Goal: Task Accomplishment & Management: Manage account settings

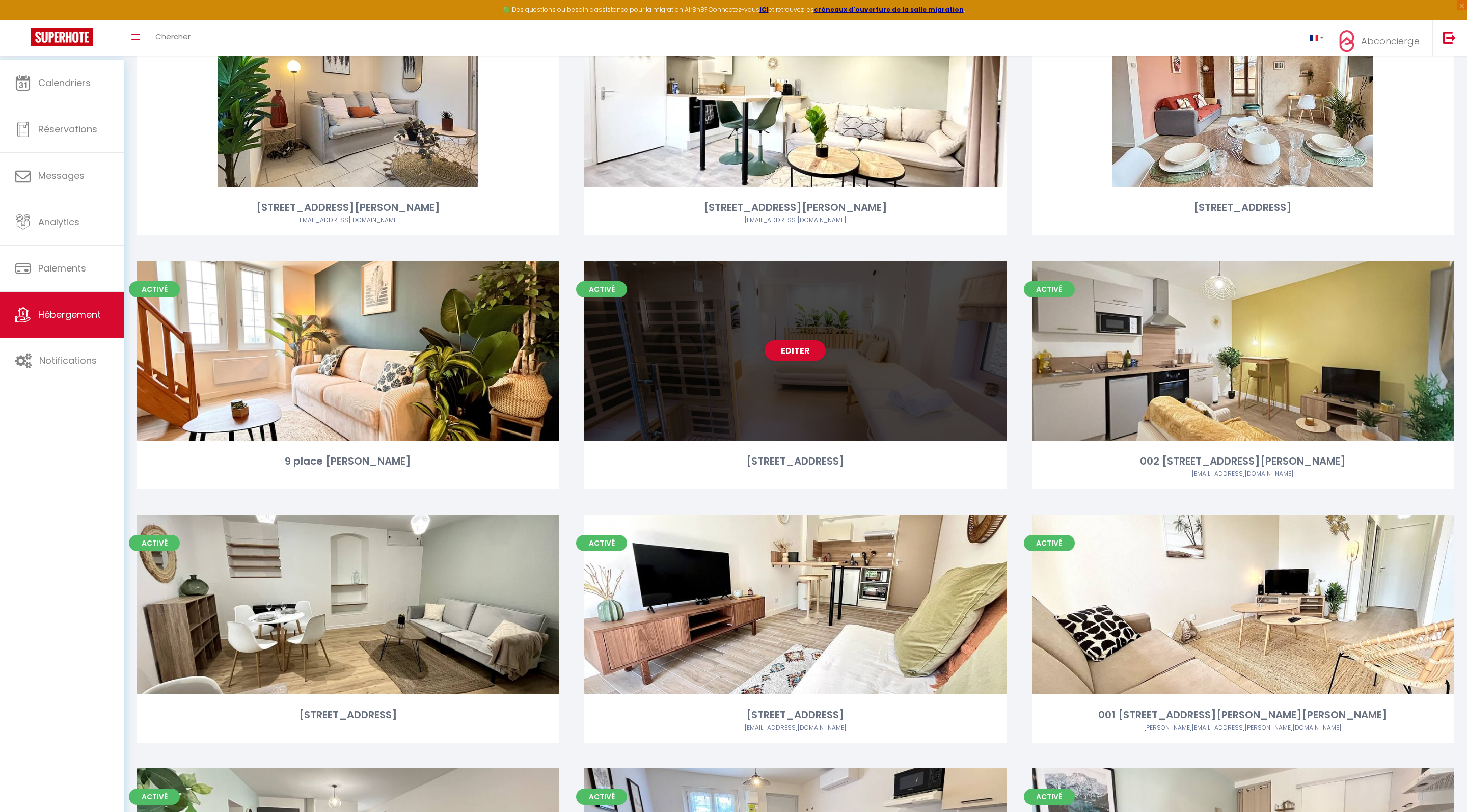
scroll to position [966, 0]
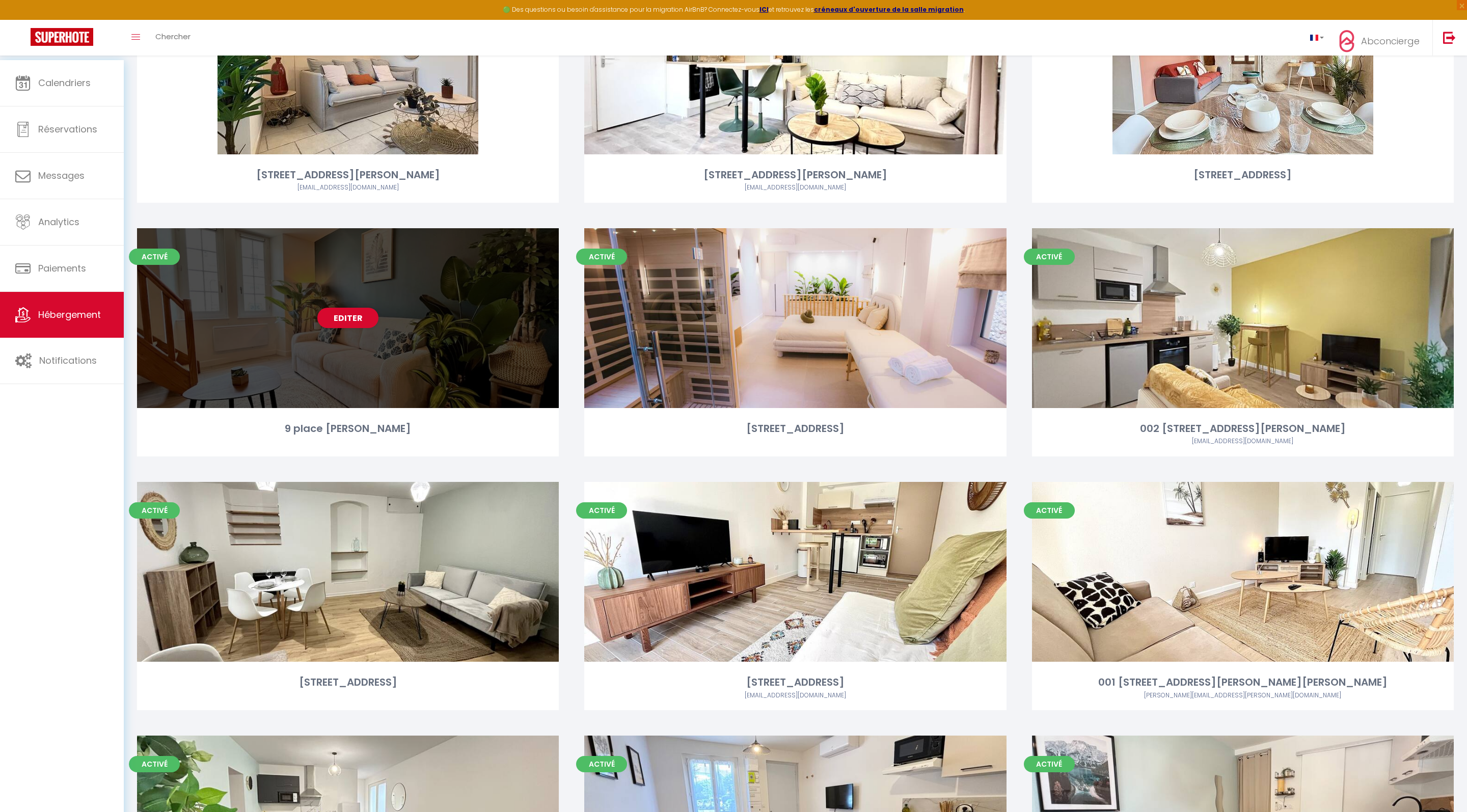
click at [372, 384] on div "Editer" at bounding box center [348, 318] width 422 height 180
select select "3"
select select "2"
select select "1"
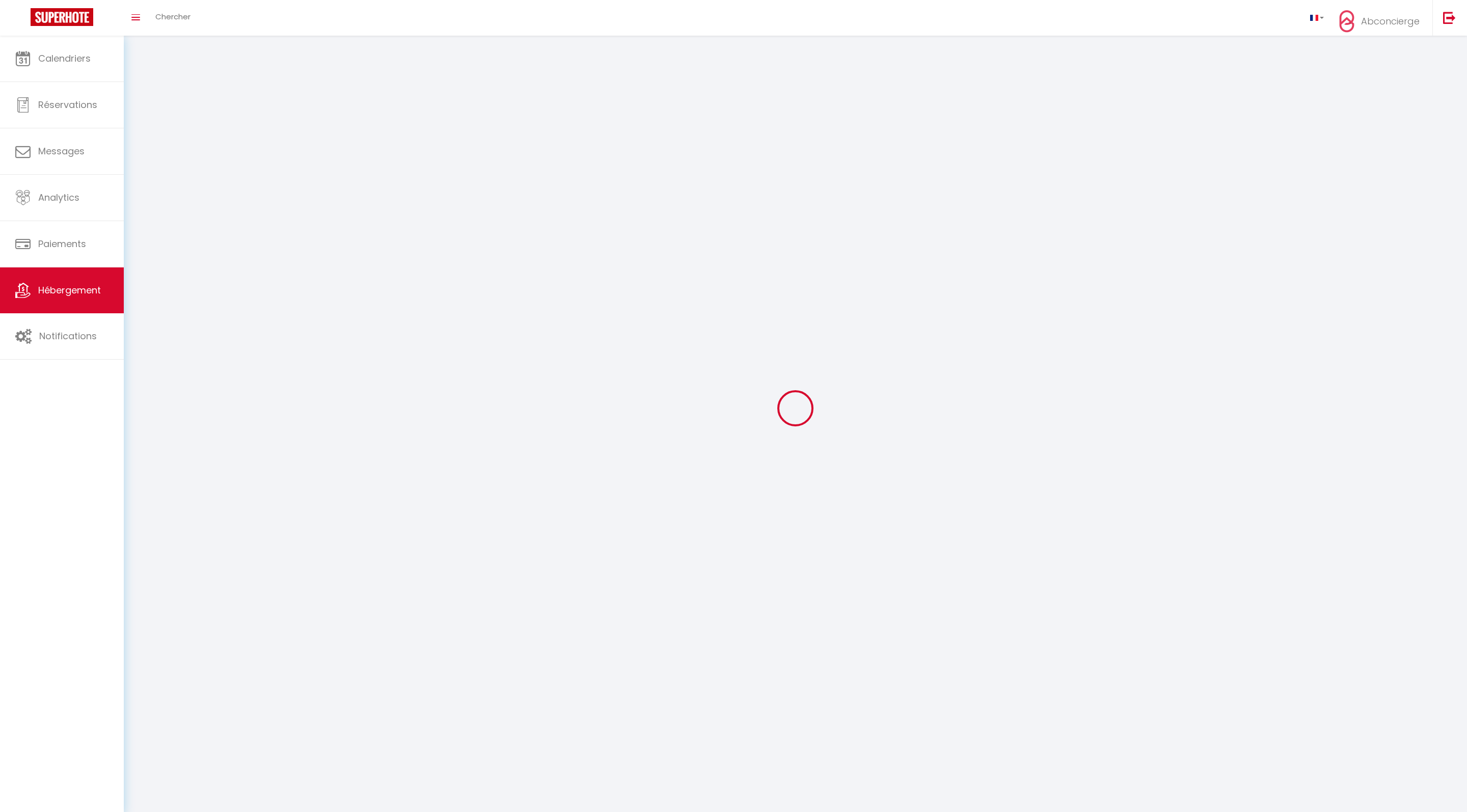
select select
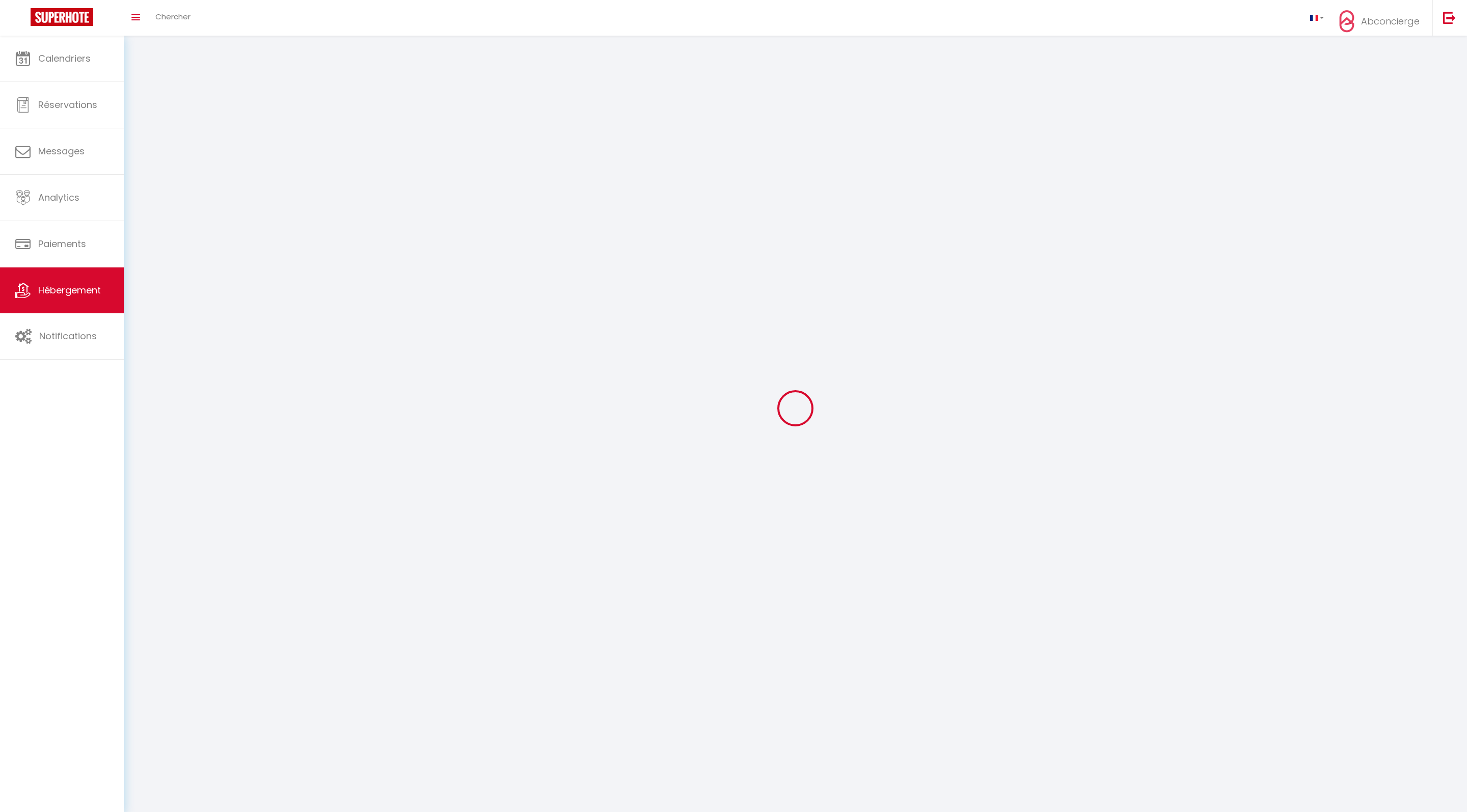
select select
checkbox input "false"
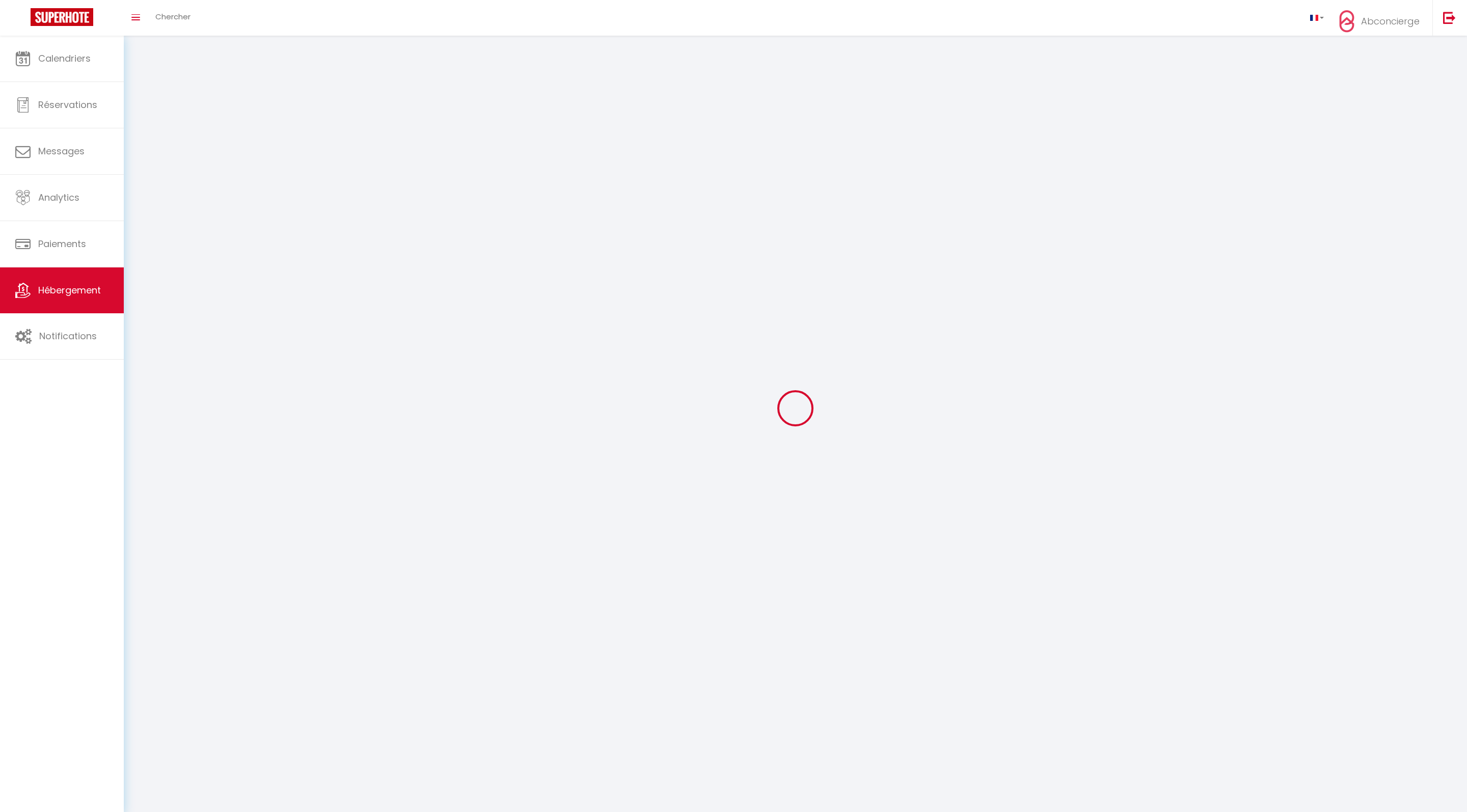
select select
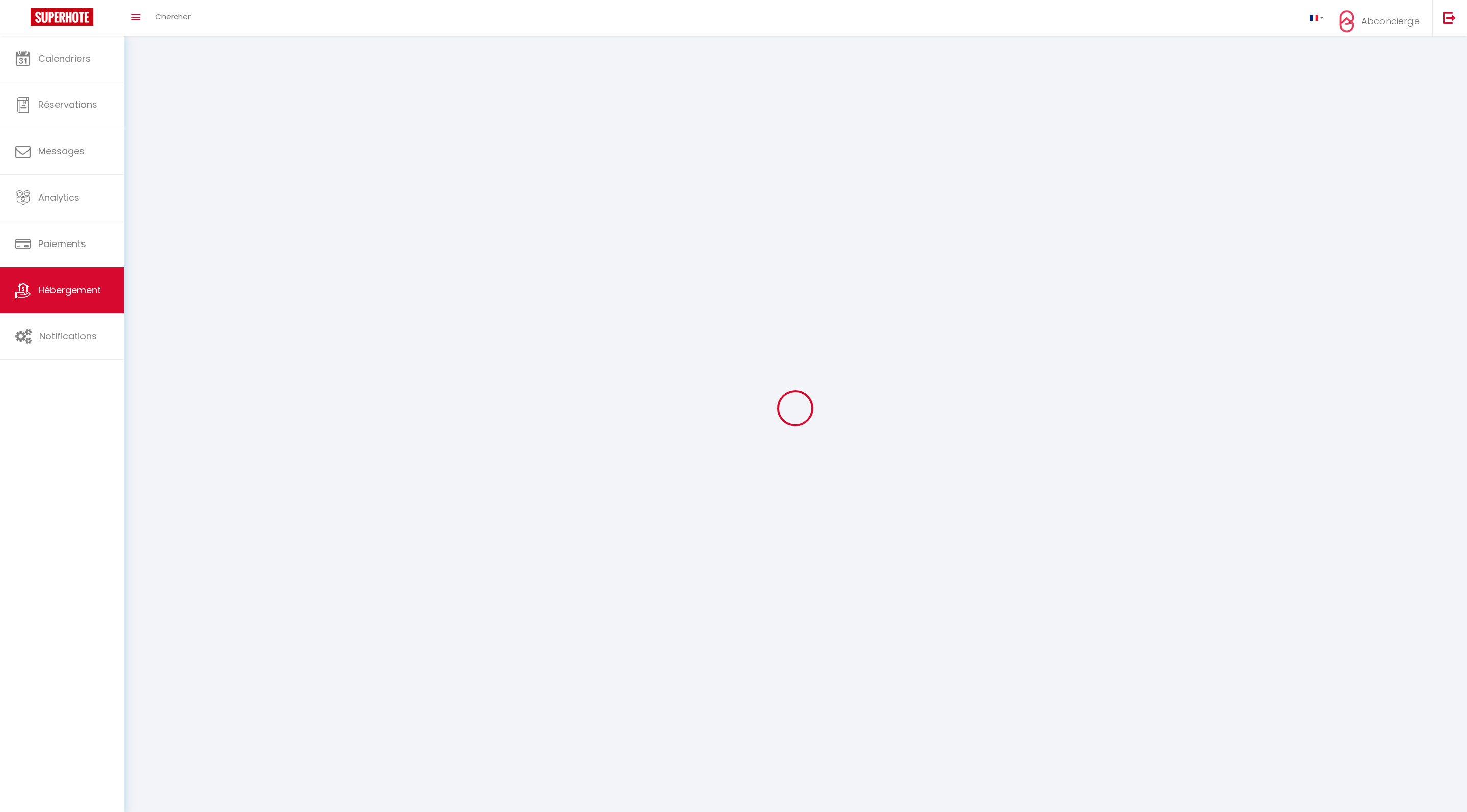
select select
checkbox input "false"
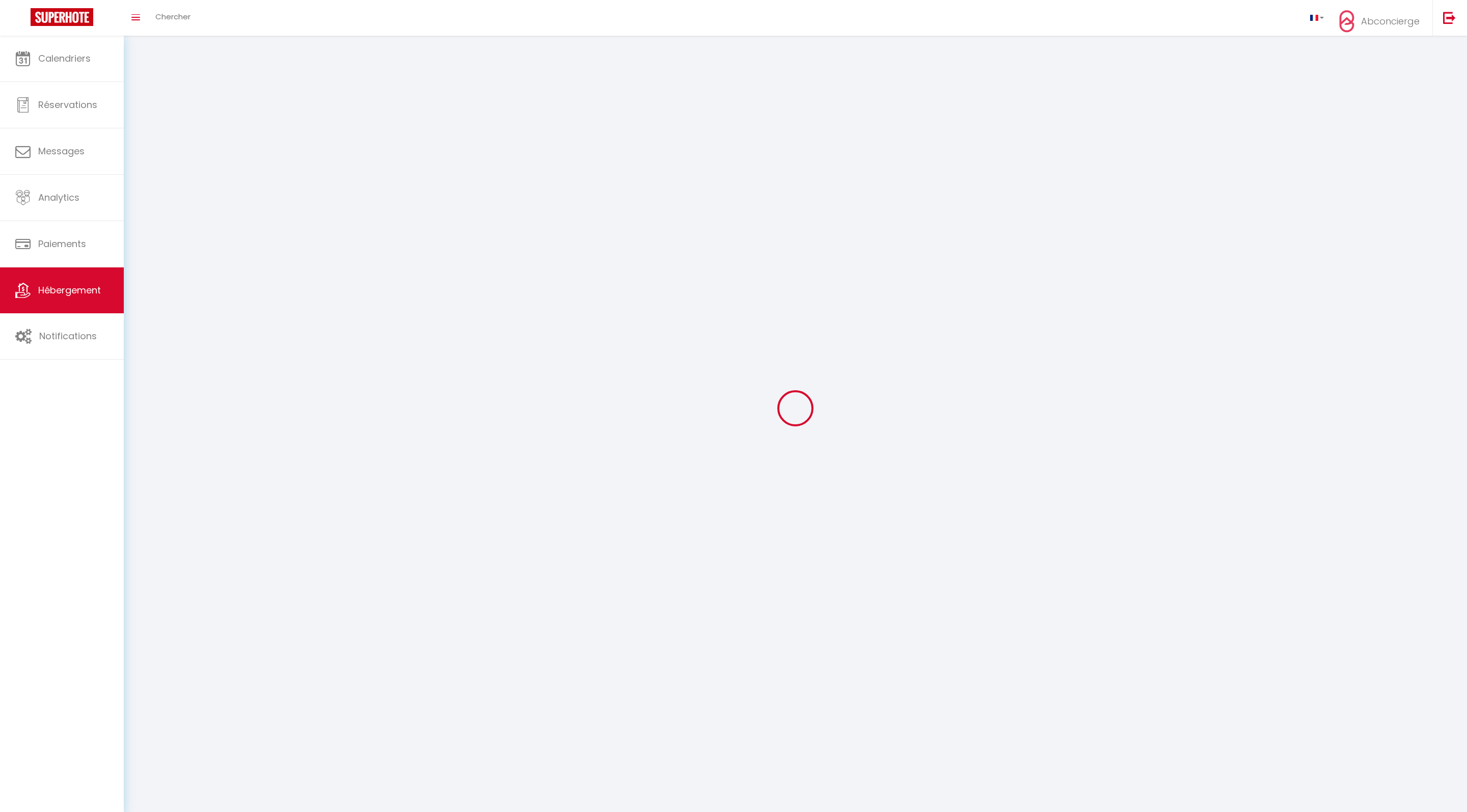
checkbox input "false"
select select
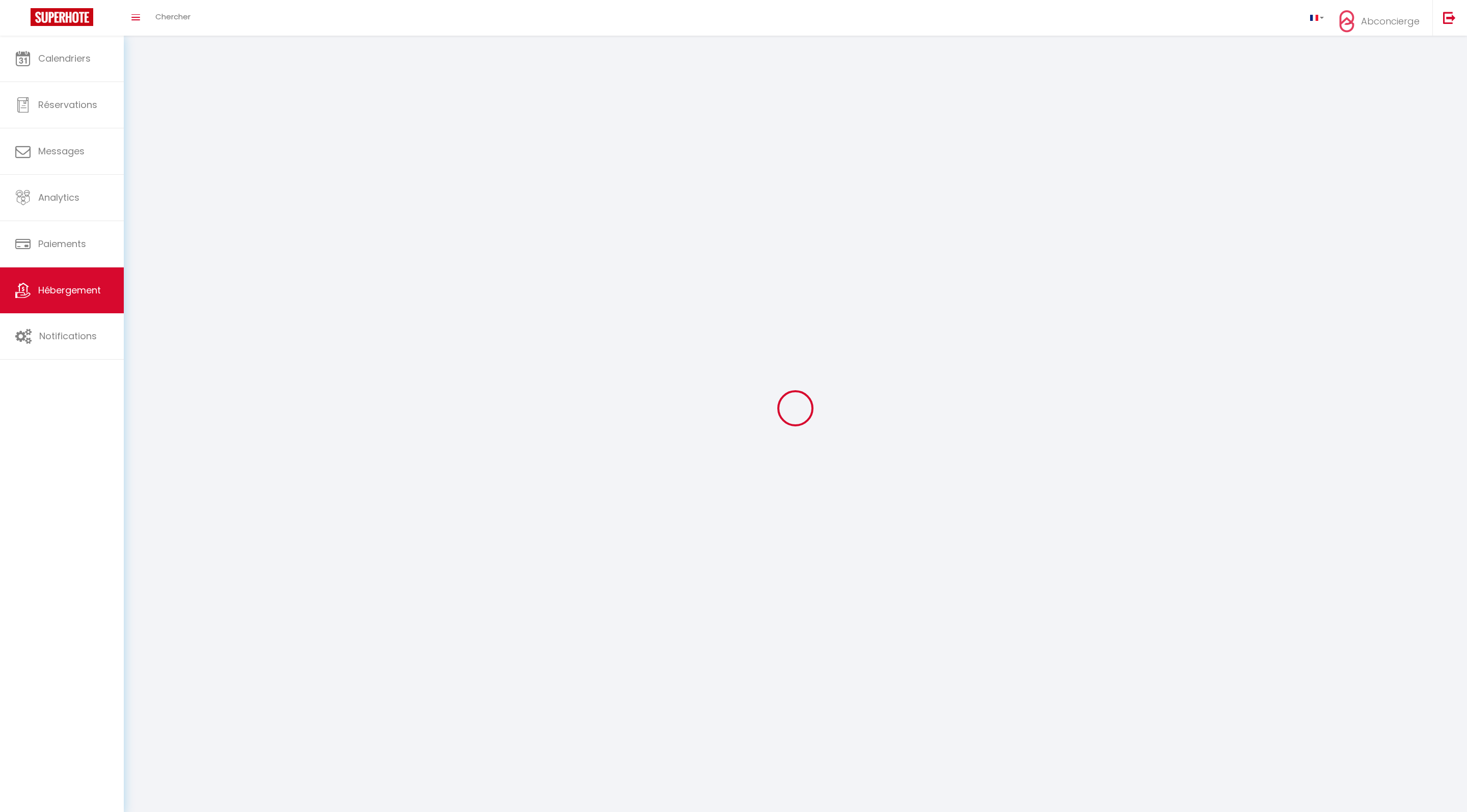
select select
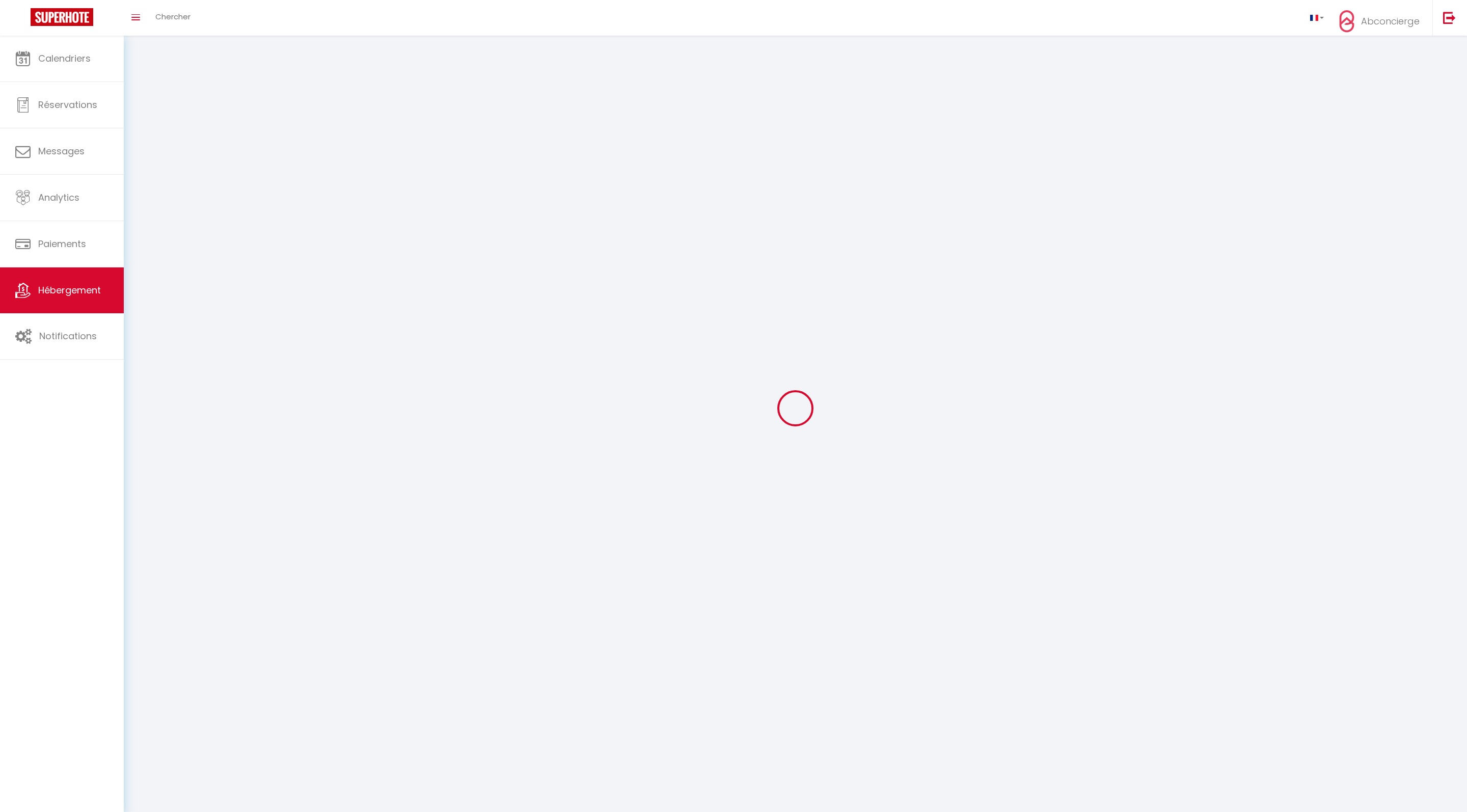
select select
checkbox input "false"
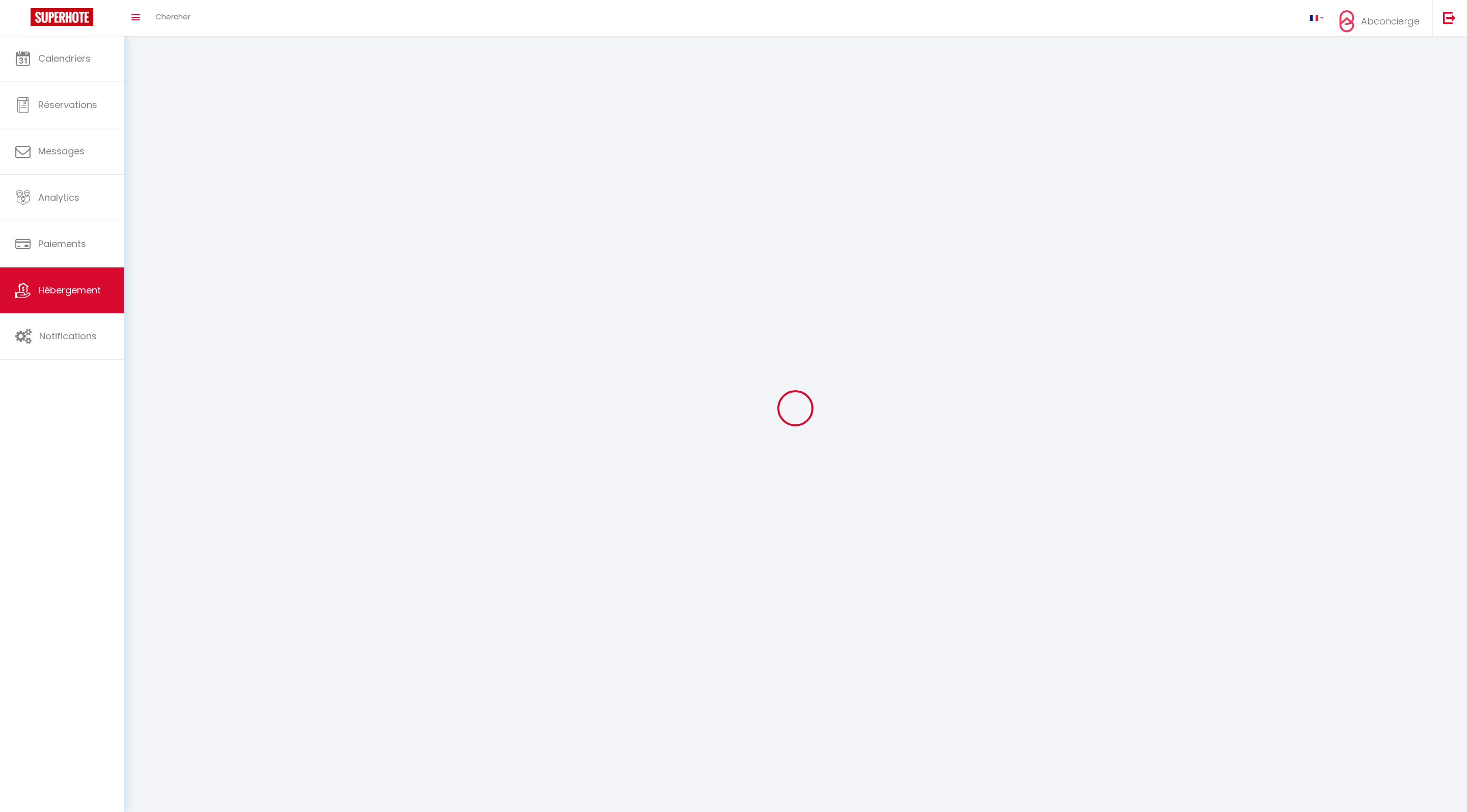
select select
select select "28"
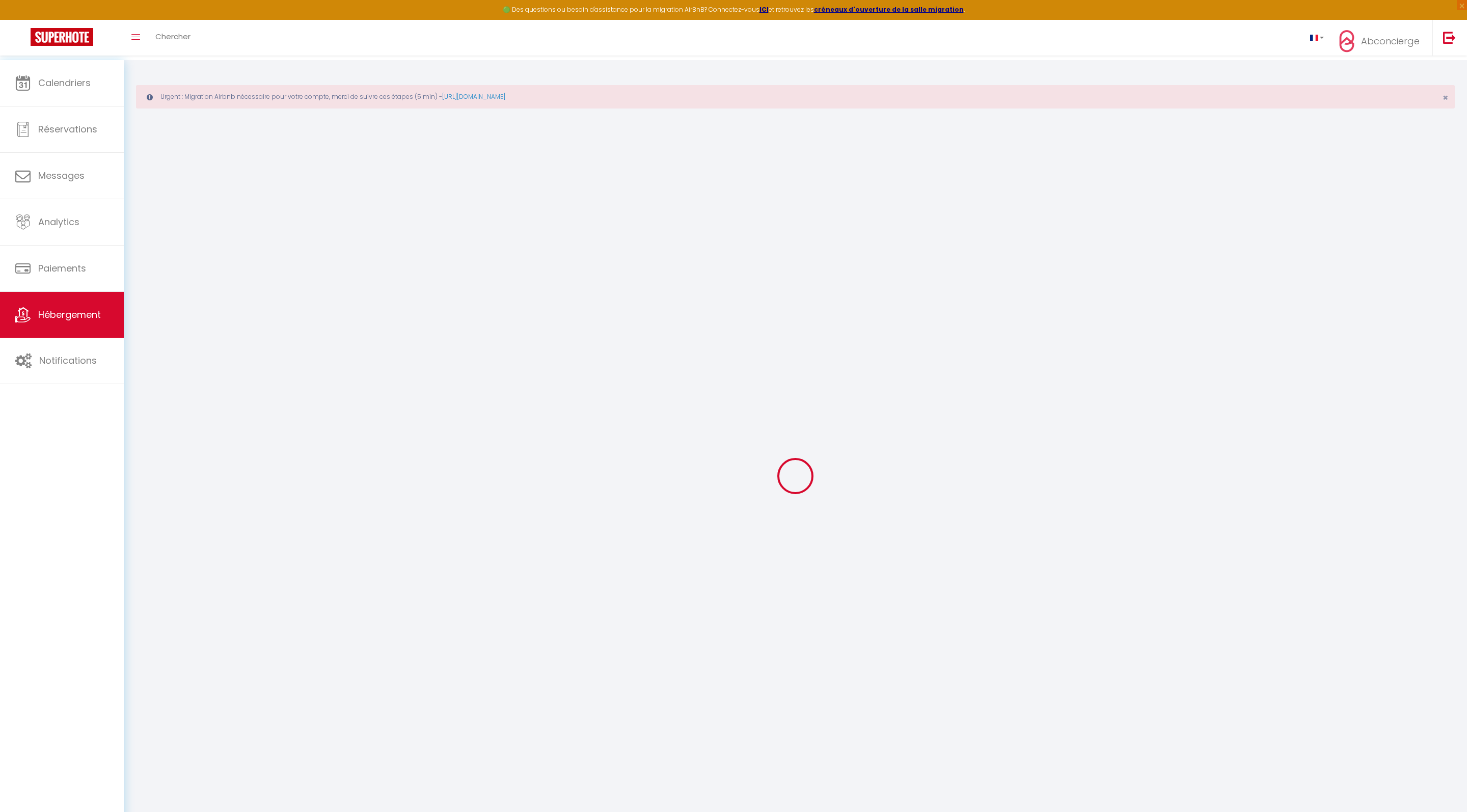
select select
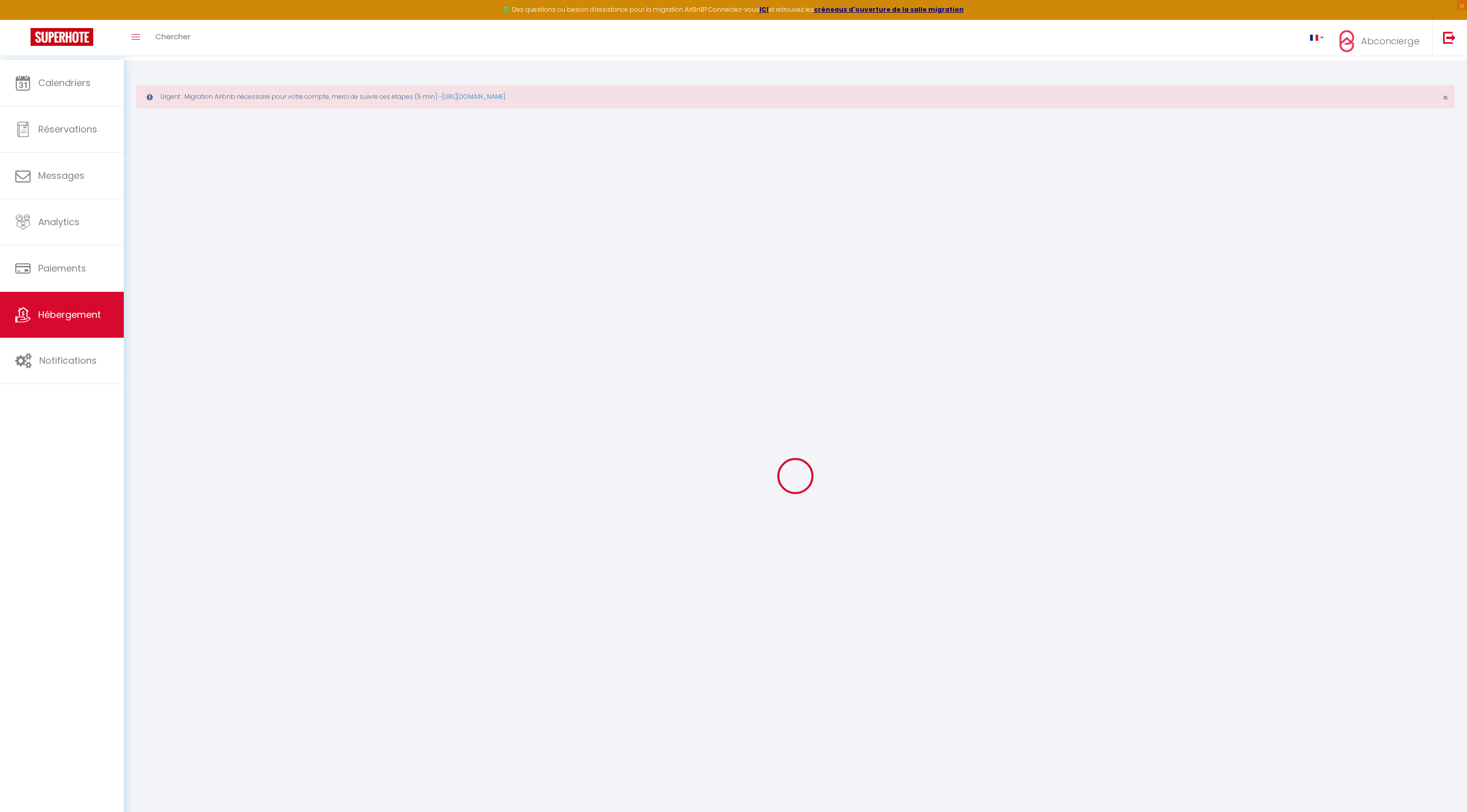
select select
checkbox input "false"
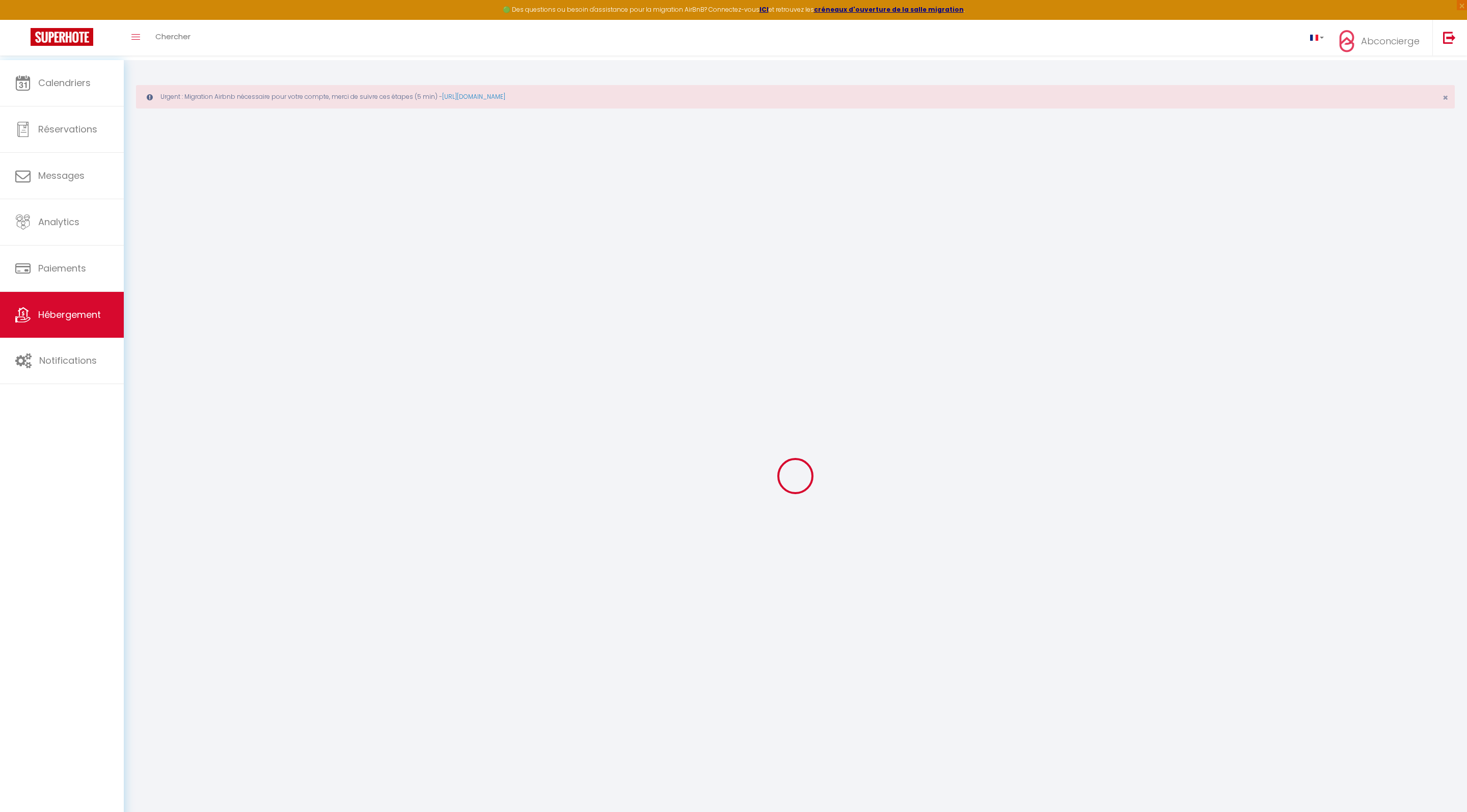
select select
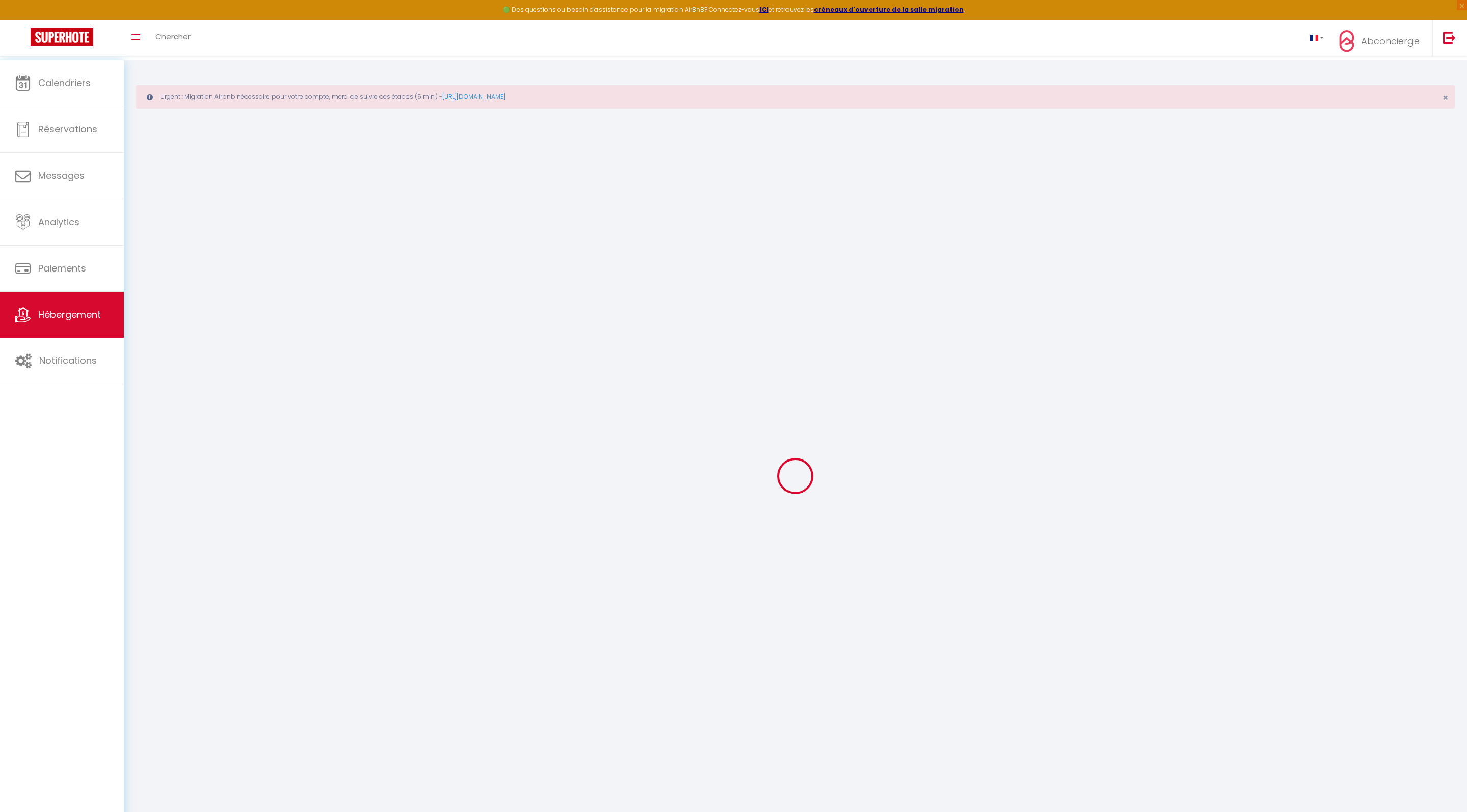
select select
checkbox input "false"
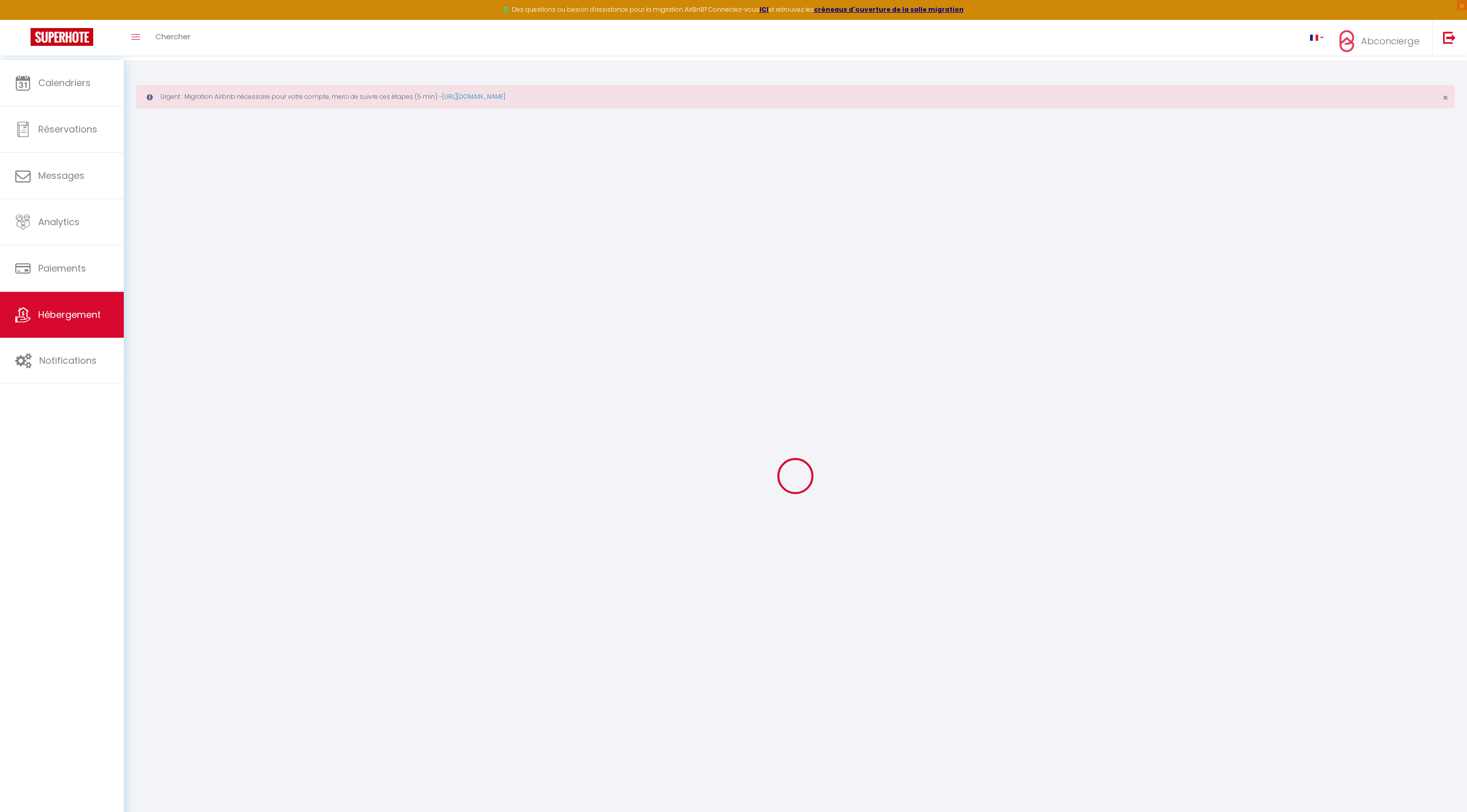
checkbox input "false"
select select
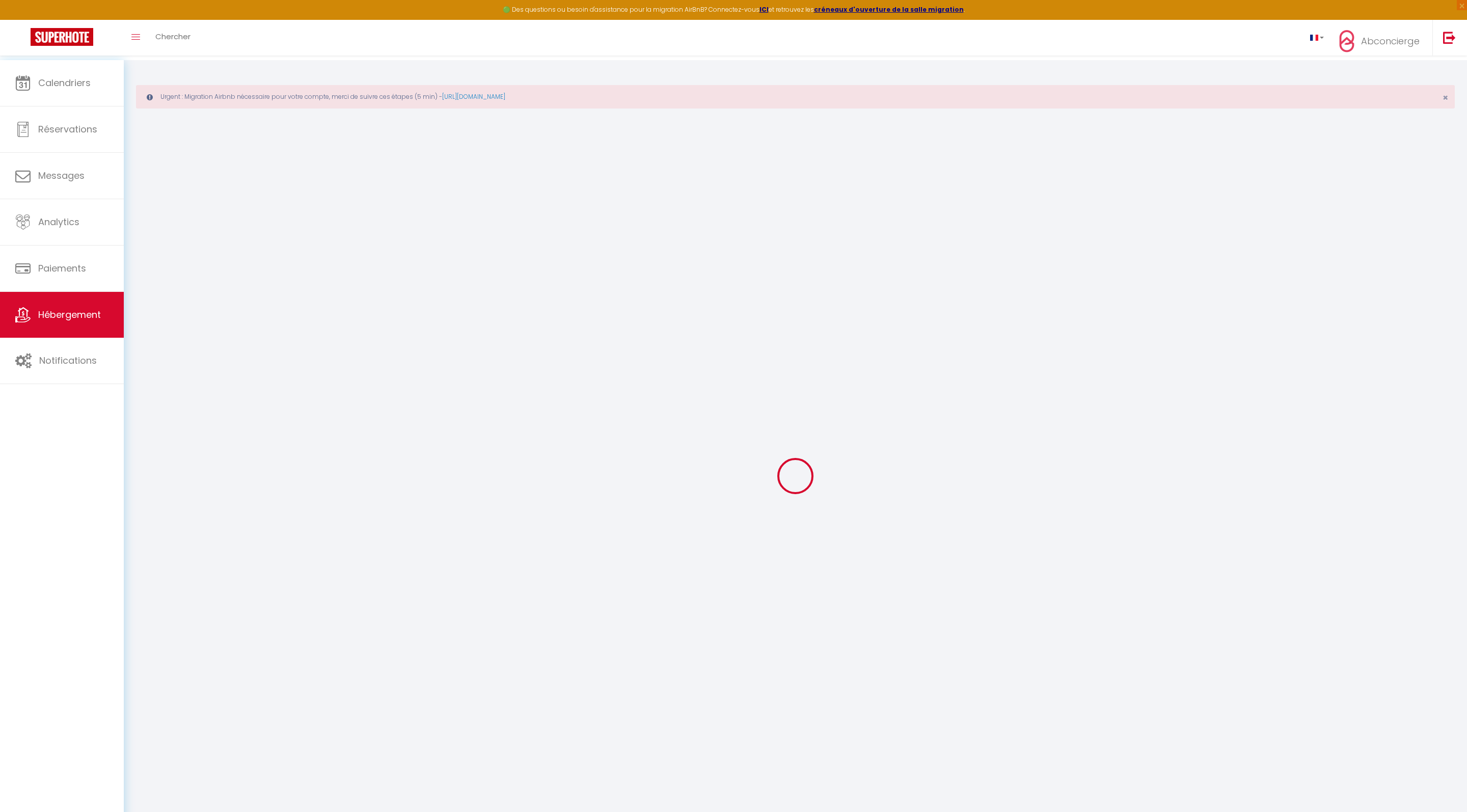
select select
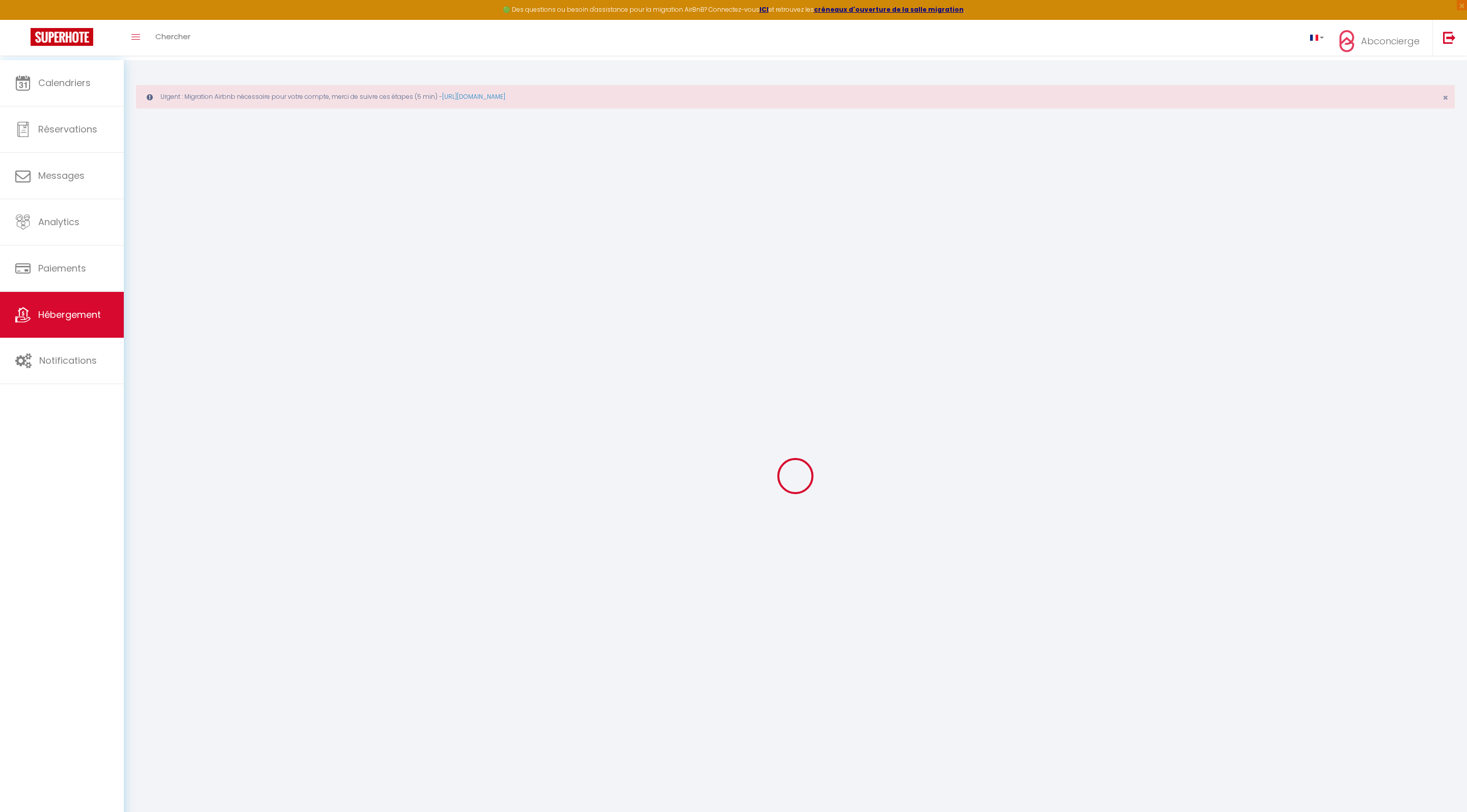
checkbox input "false"
select select
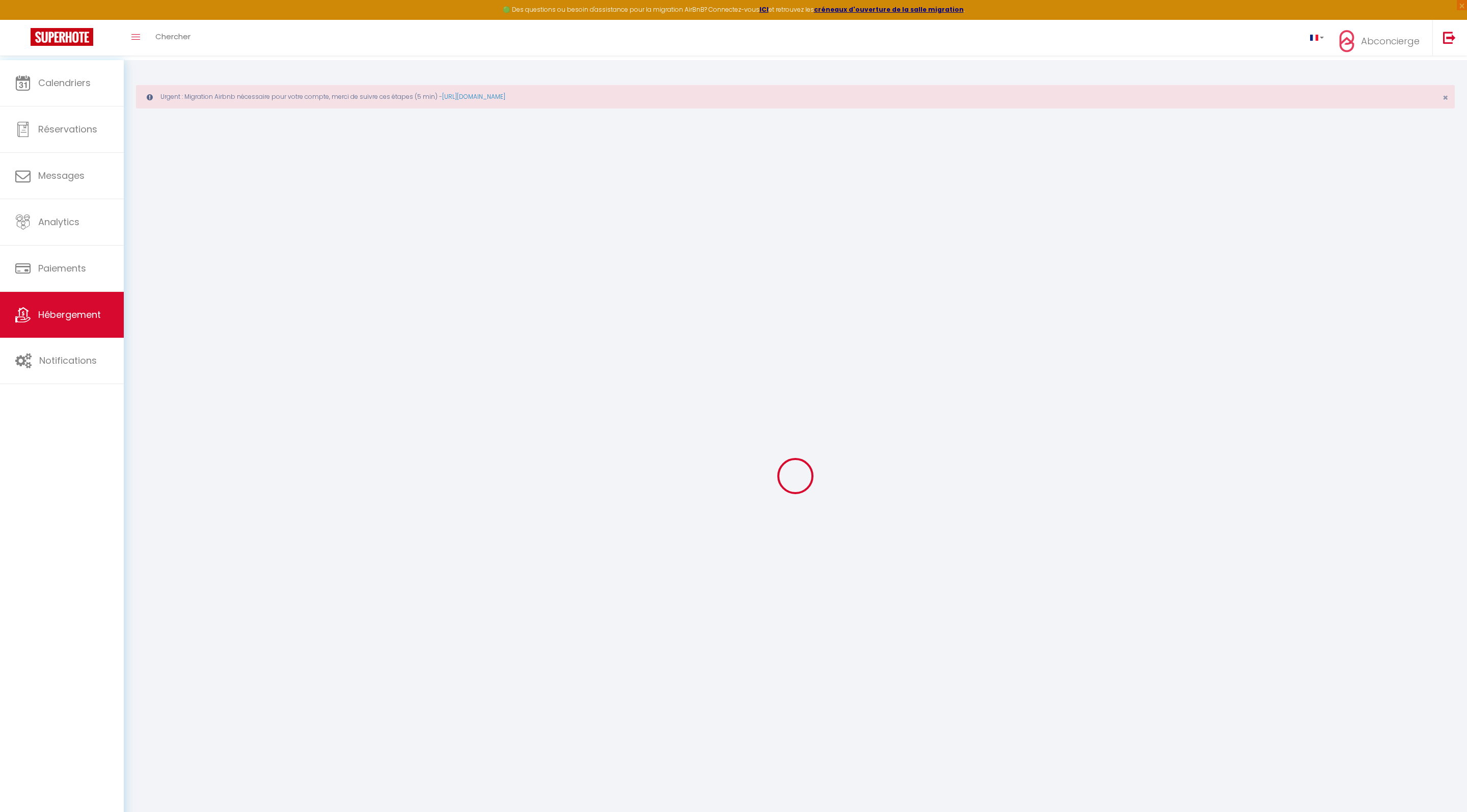
select select
type input "9 place Maurice Faure Romans"
type input "VSP"
type input "IMMO"
type input "35 chemin d’Allevard"
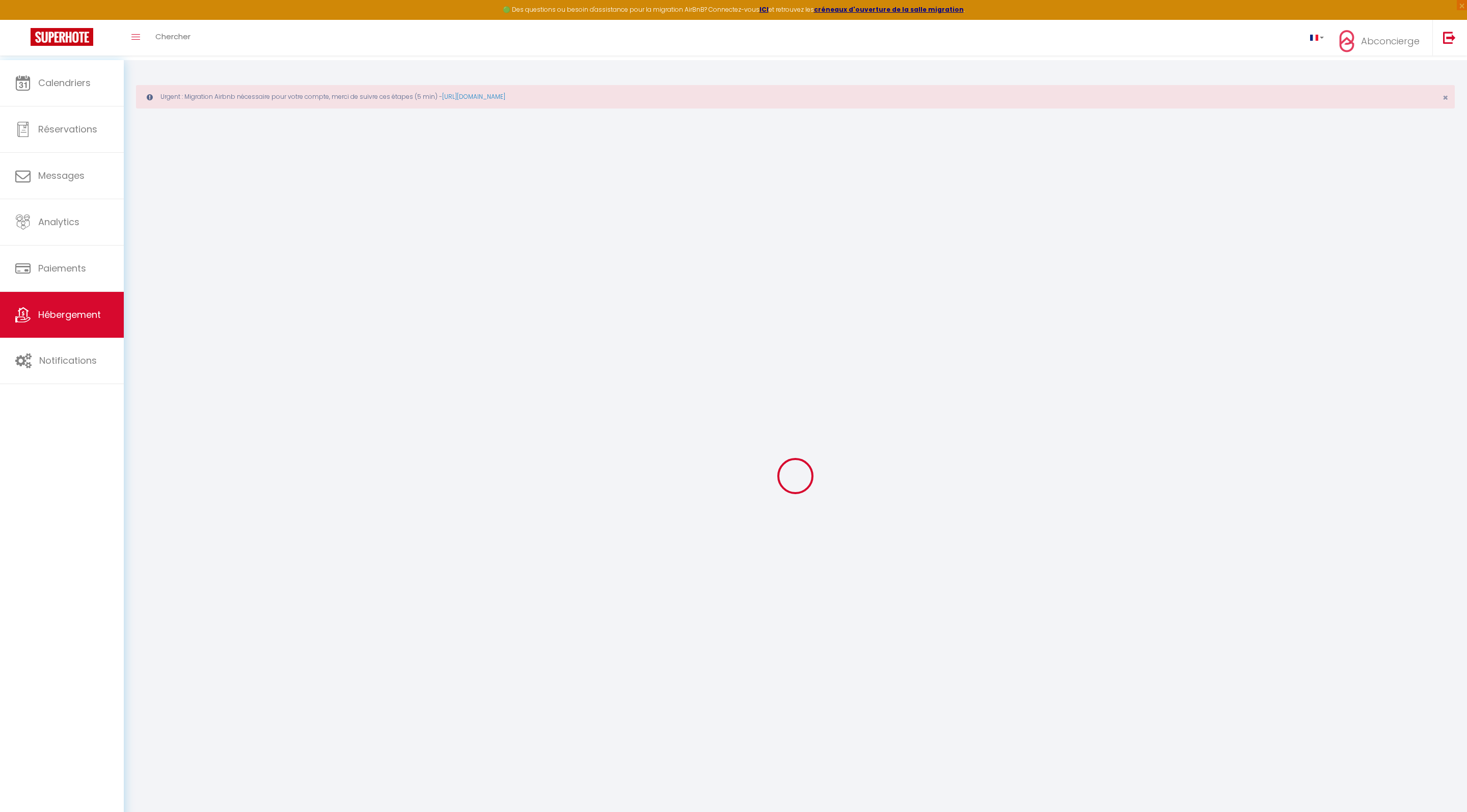
type input "74320"
type input "SEVRIER"
select select "6"
select select "2"
type input "62"
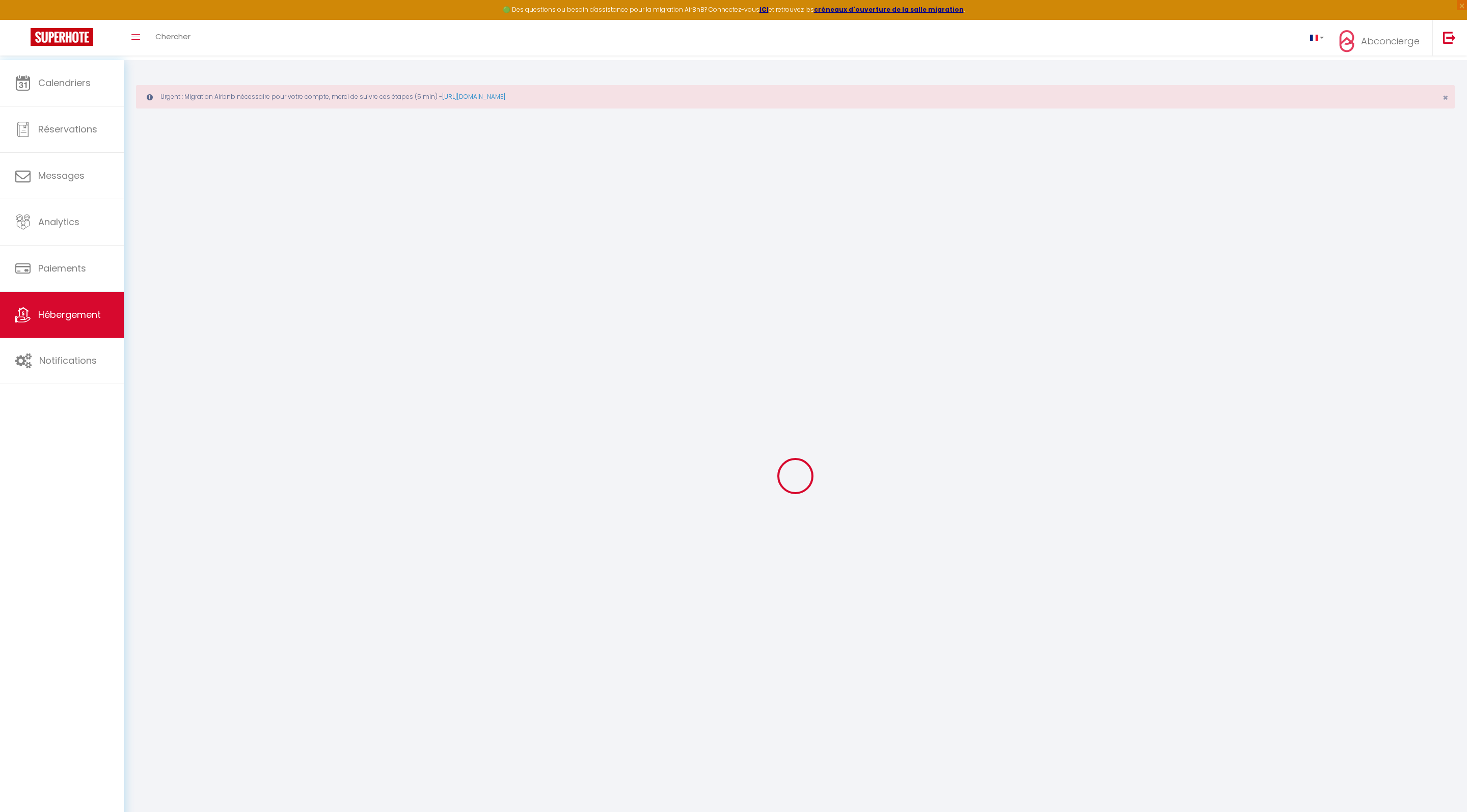
type input "7"
type input "30"
select select
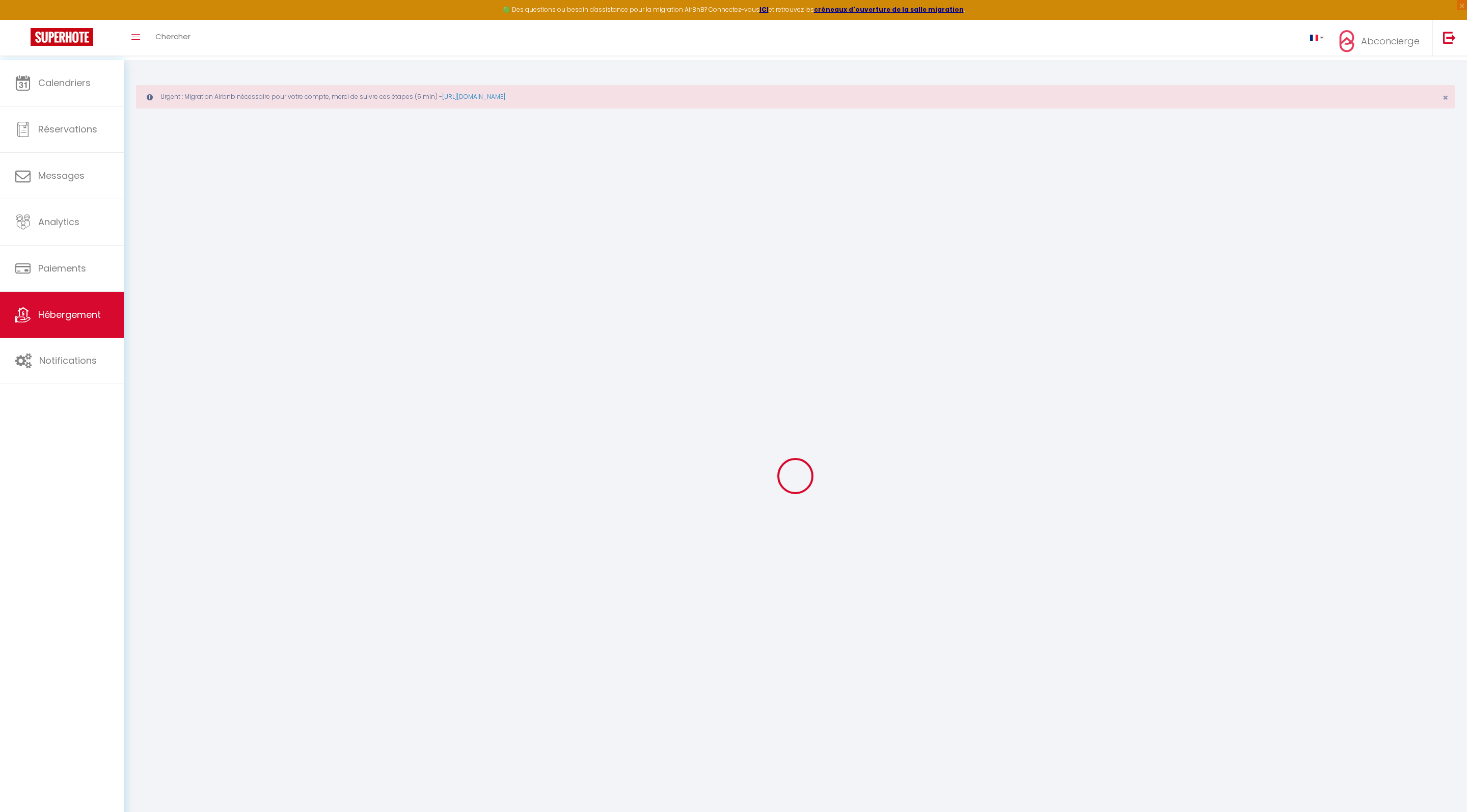
select select
type input "9 Place Maurice Faure"
type input "26100"
type input "Romans-sur-Isère"
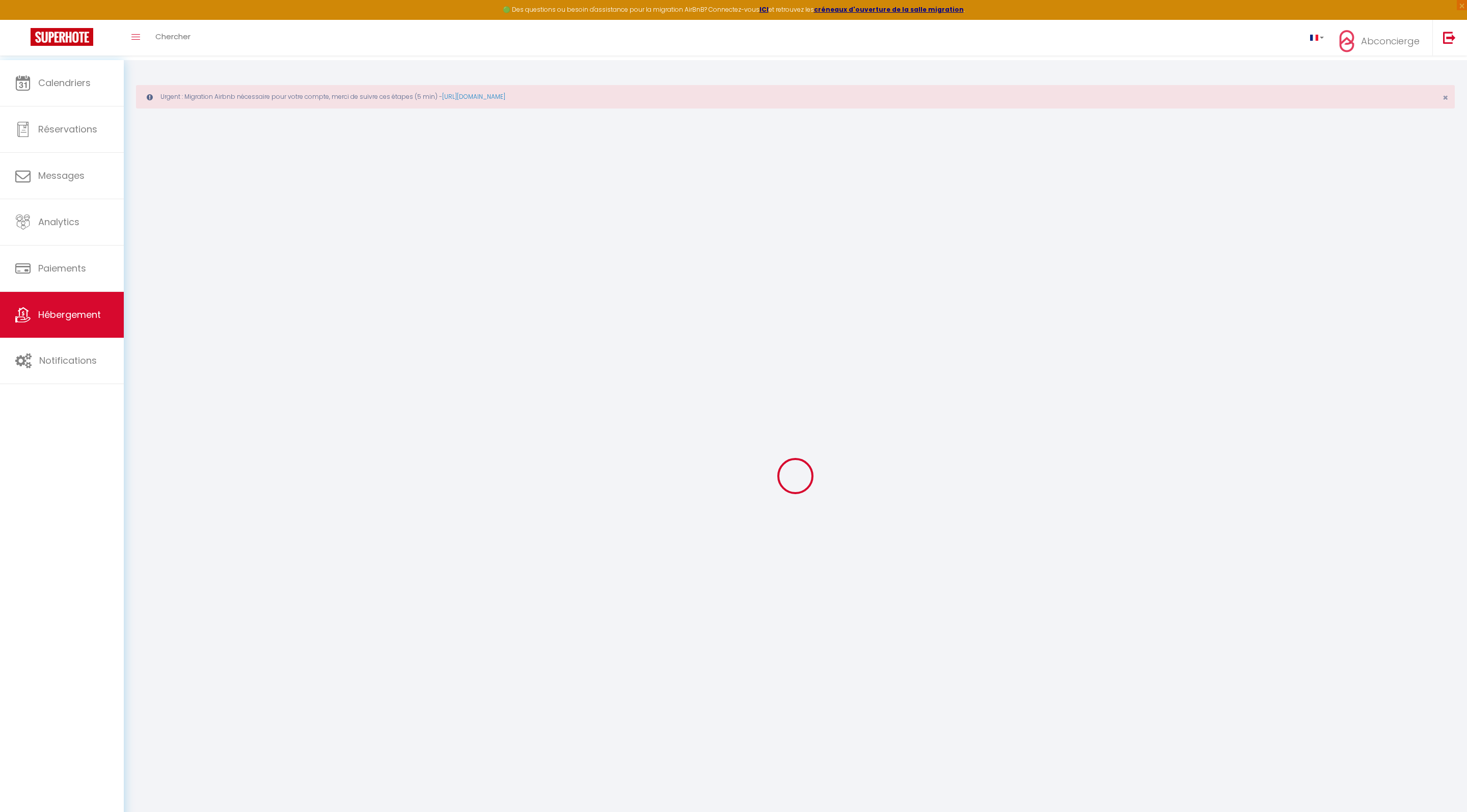
type input "contact@abconcierge.fr"
select select
checkbox input "false"
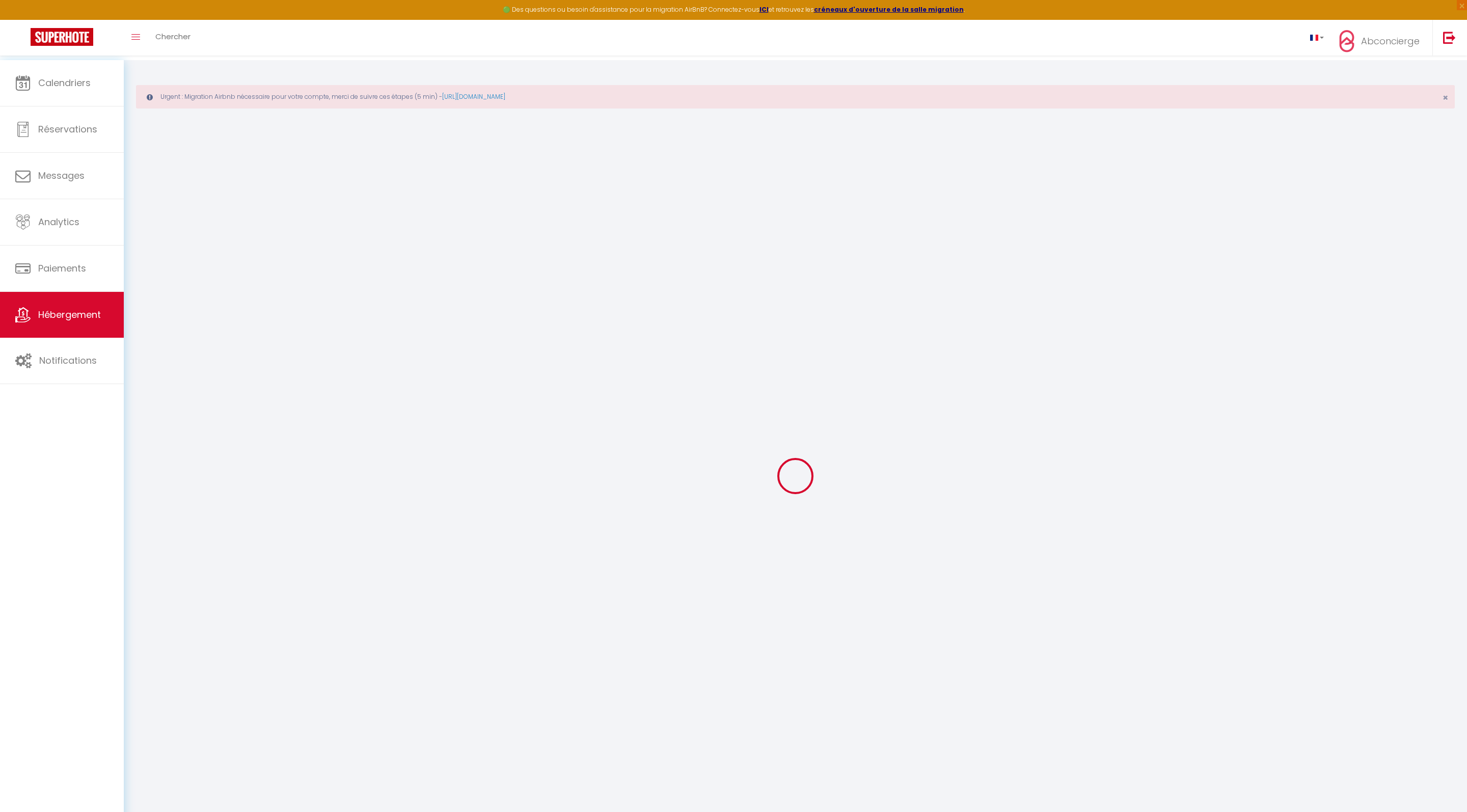
checkbox input "false"
type input "100"
type input "0"
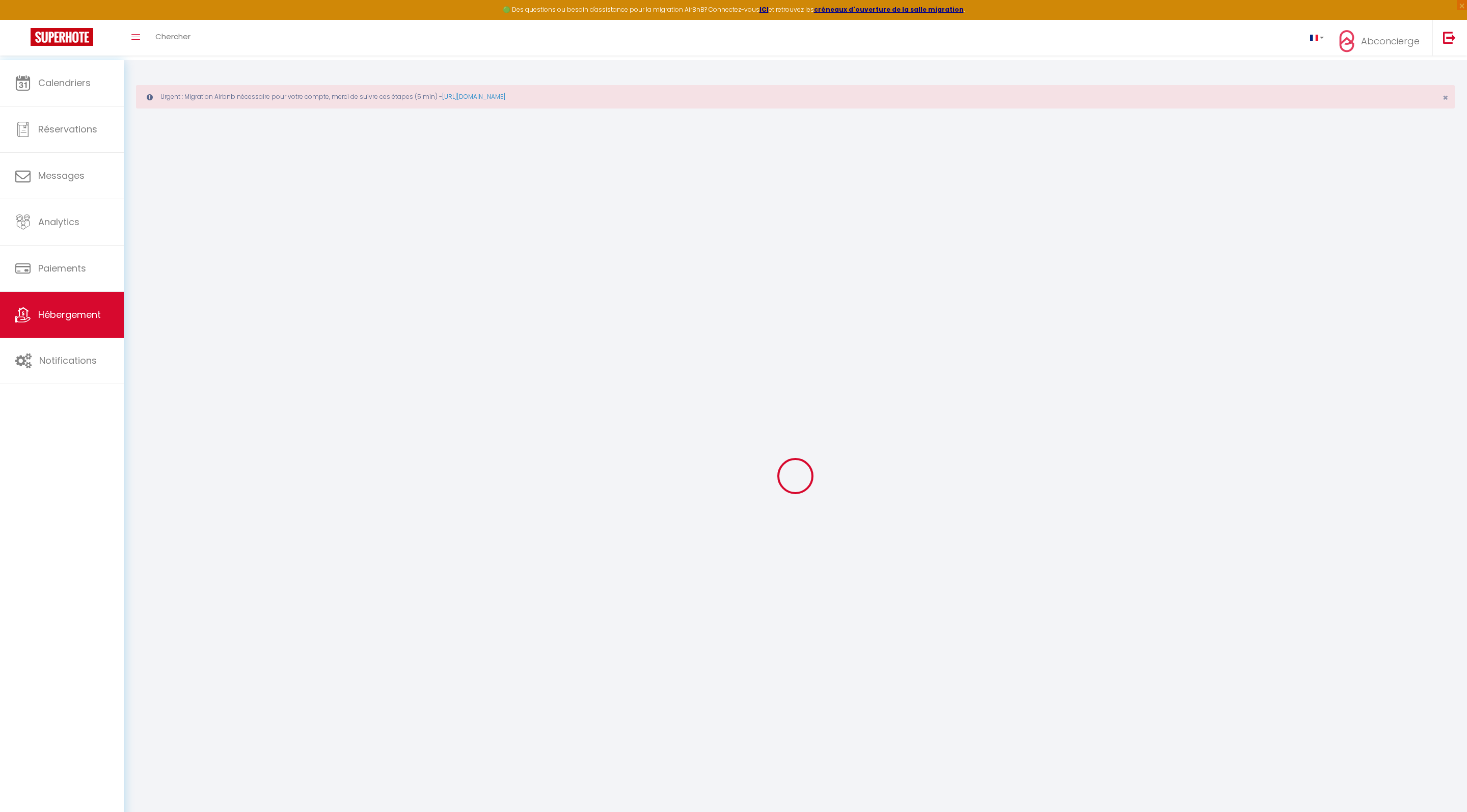
select select
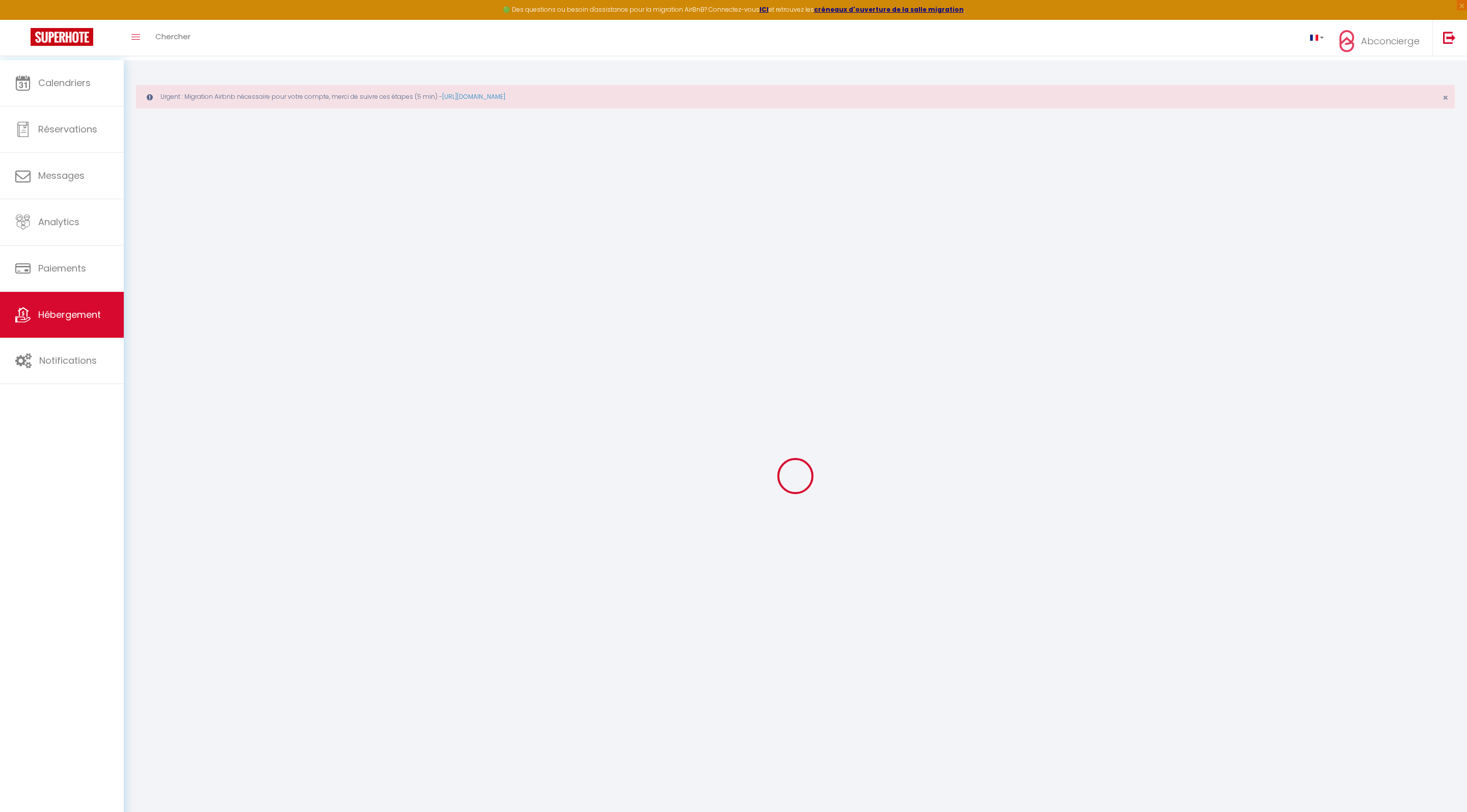
select select
checkbox input "false"
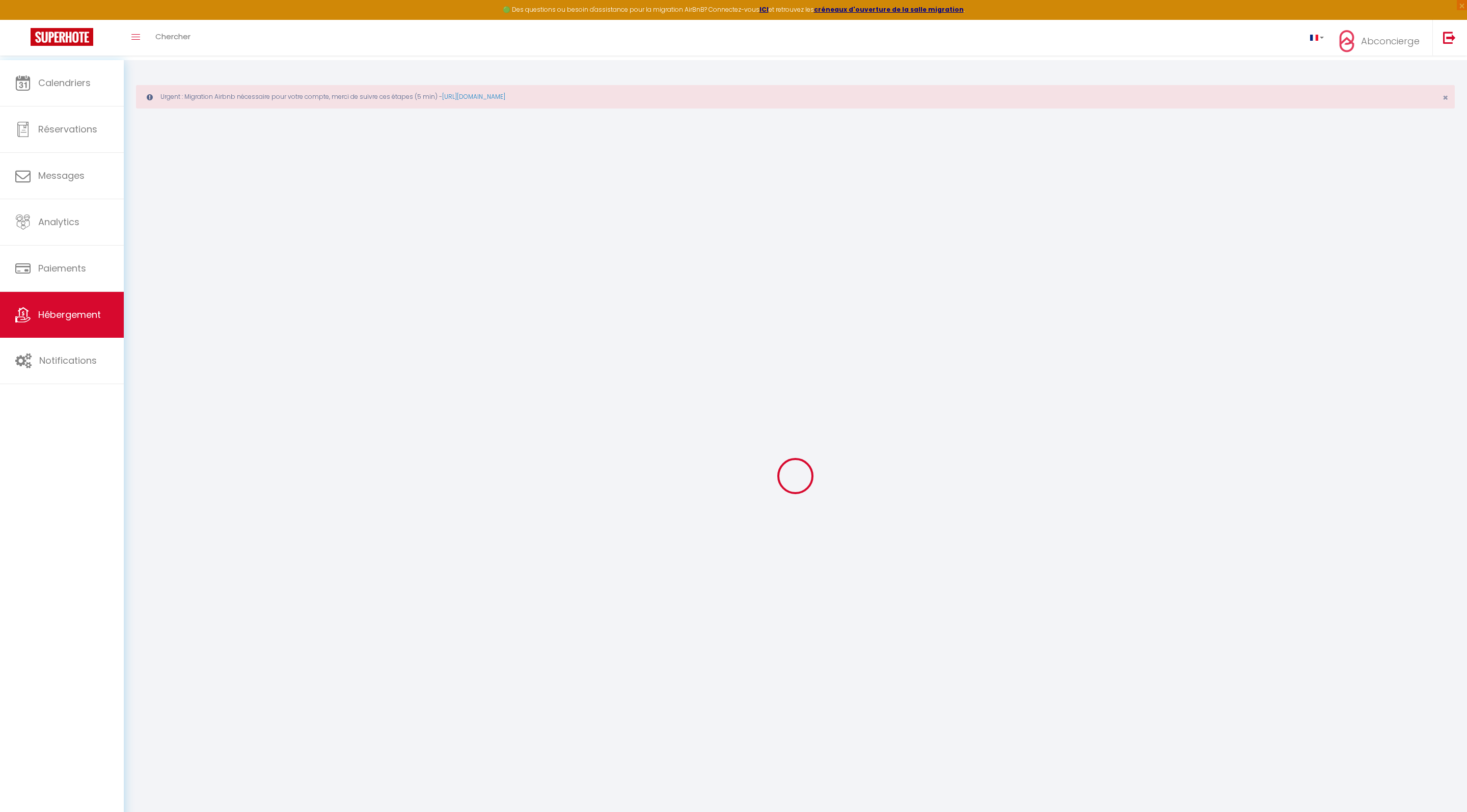
select select
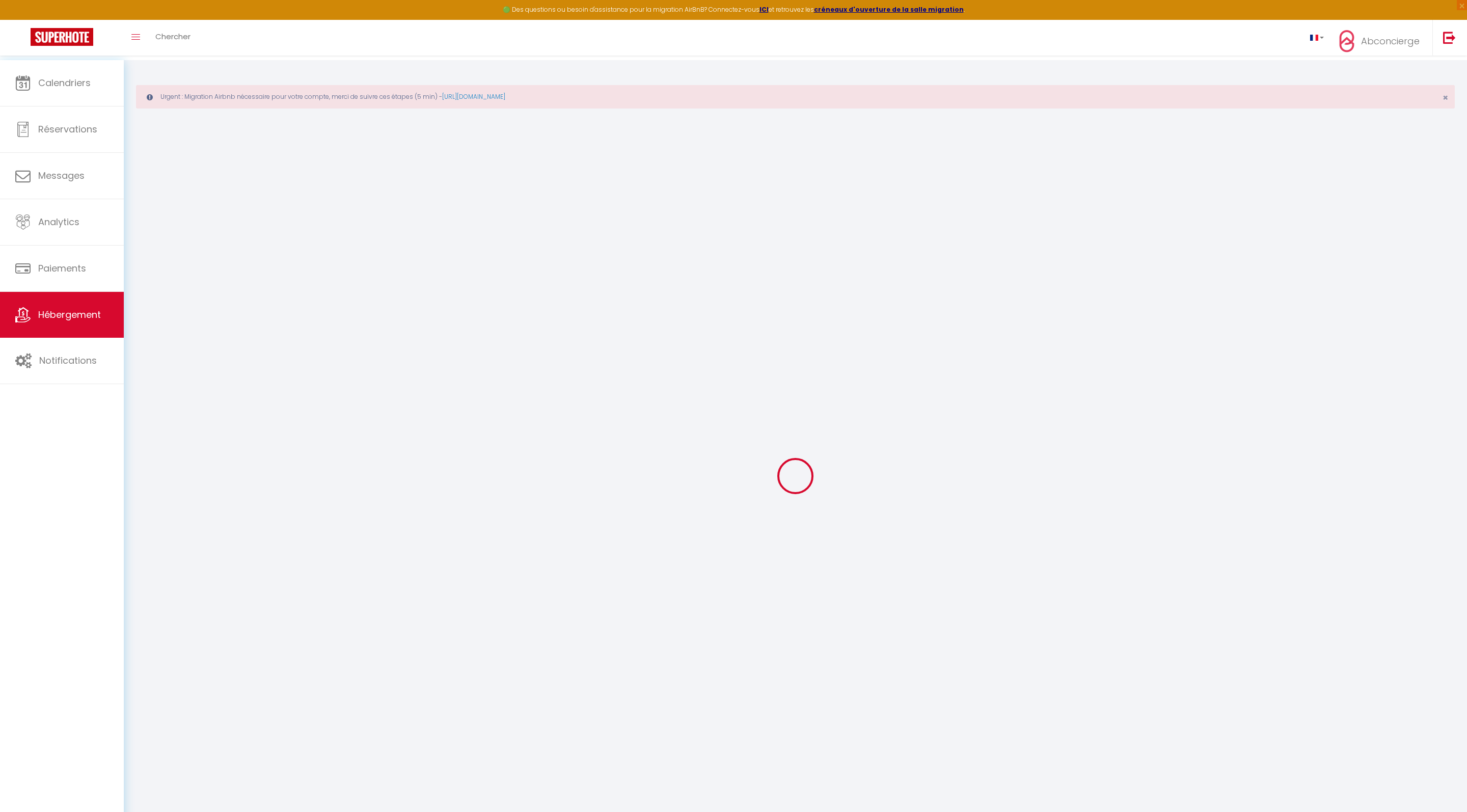
select select
checkbox input "false"
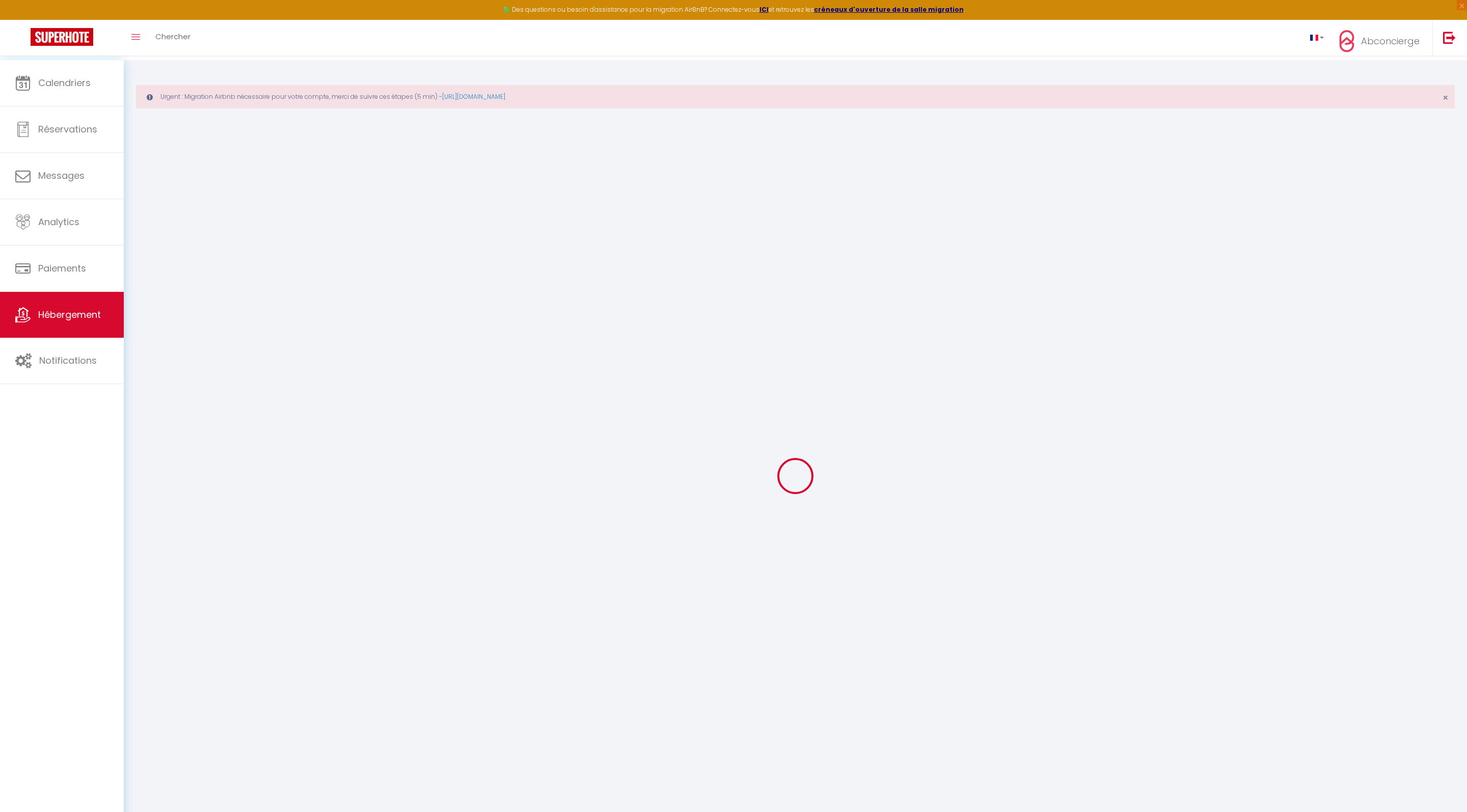
select select
checkbox input "false"
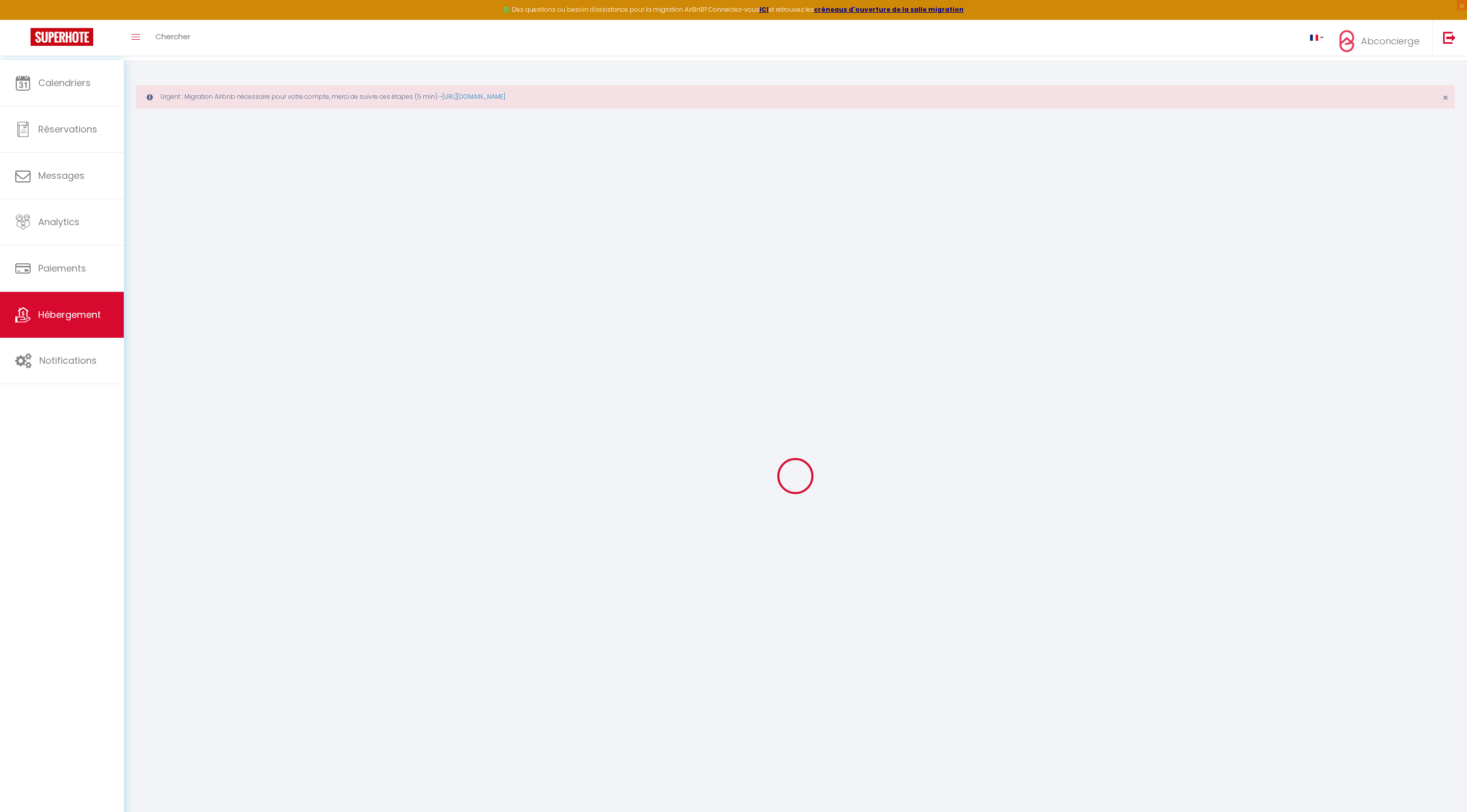
select select
checkbox input "false"
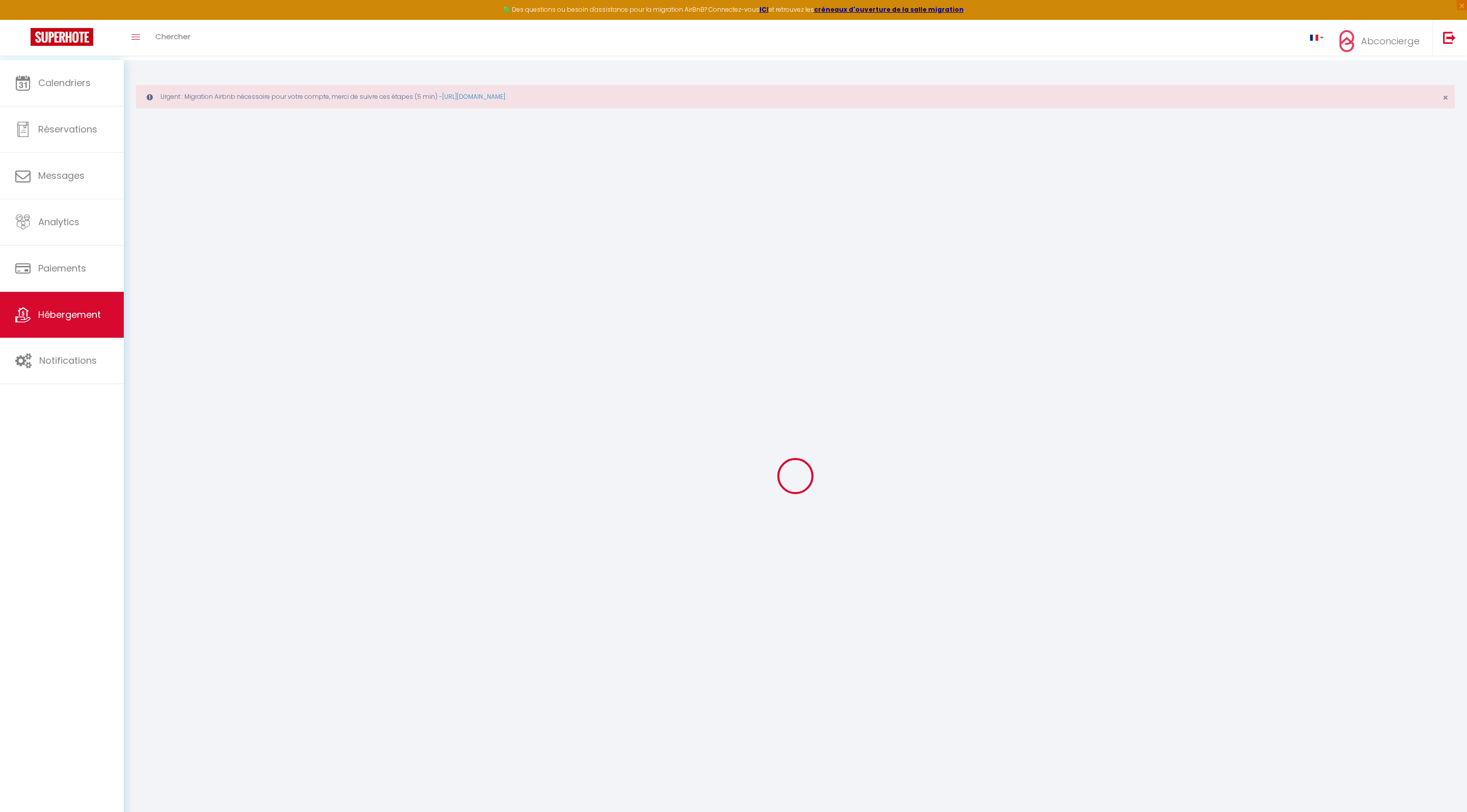
checkbox input "false"
select select
checkbox input "false"
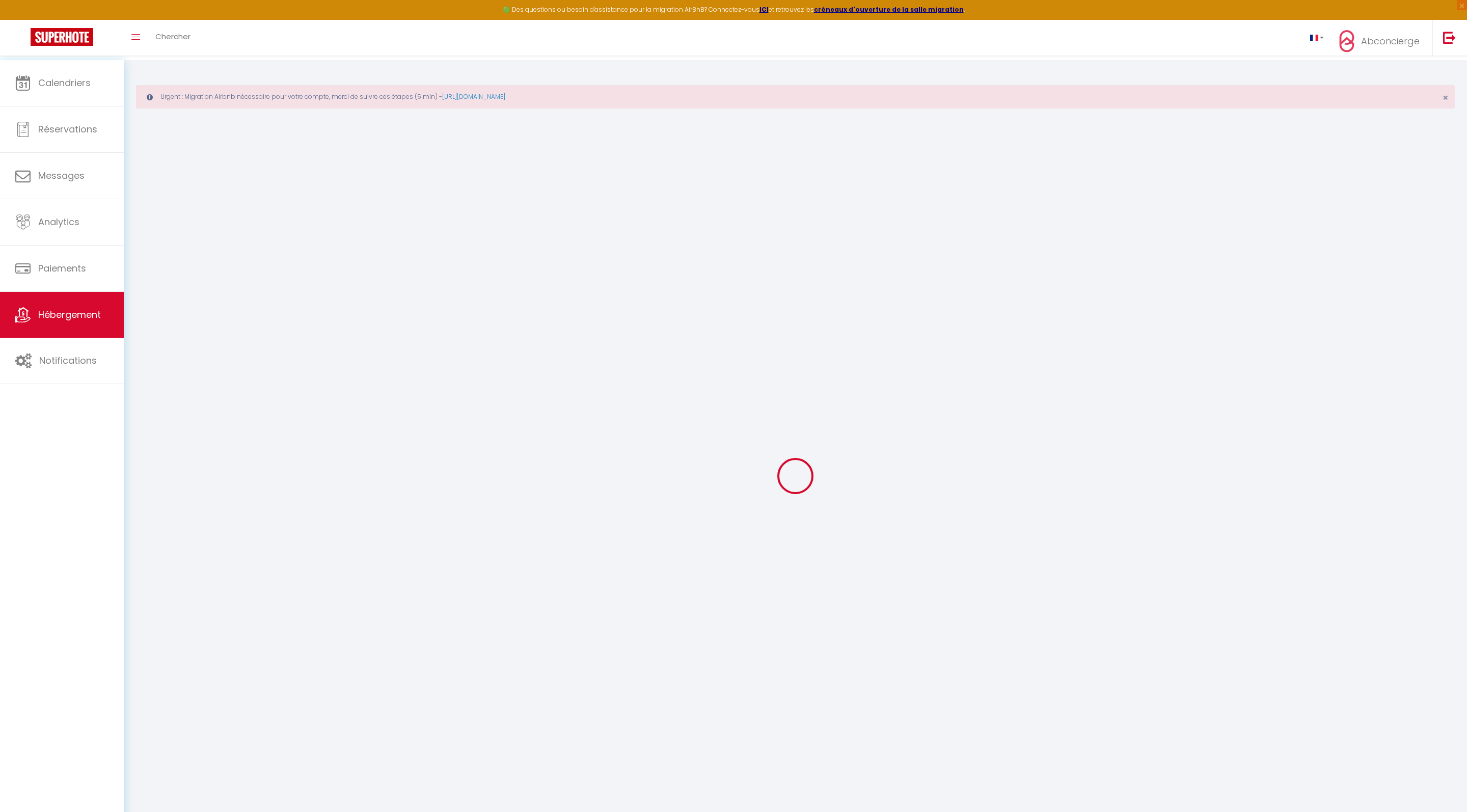
checkbox input "false"
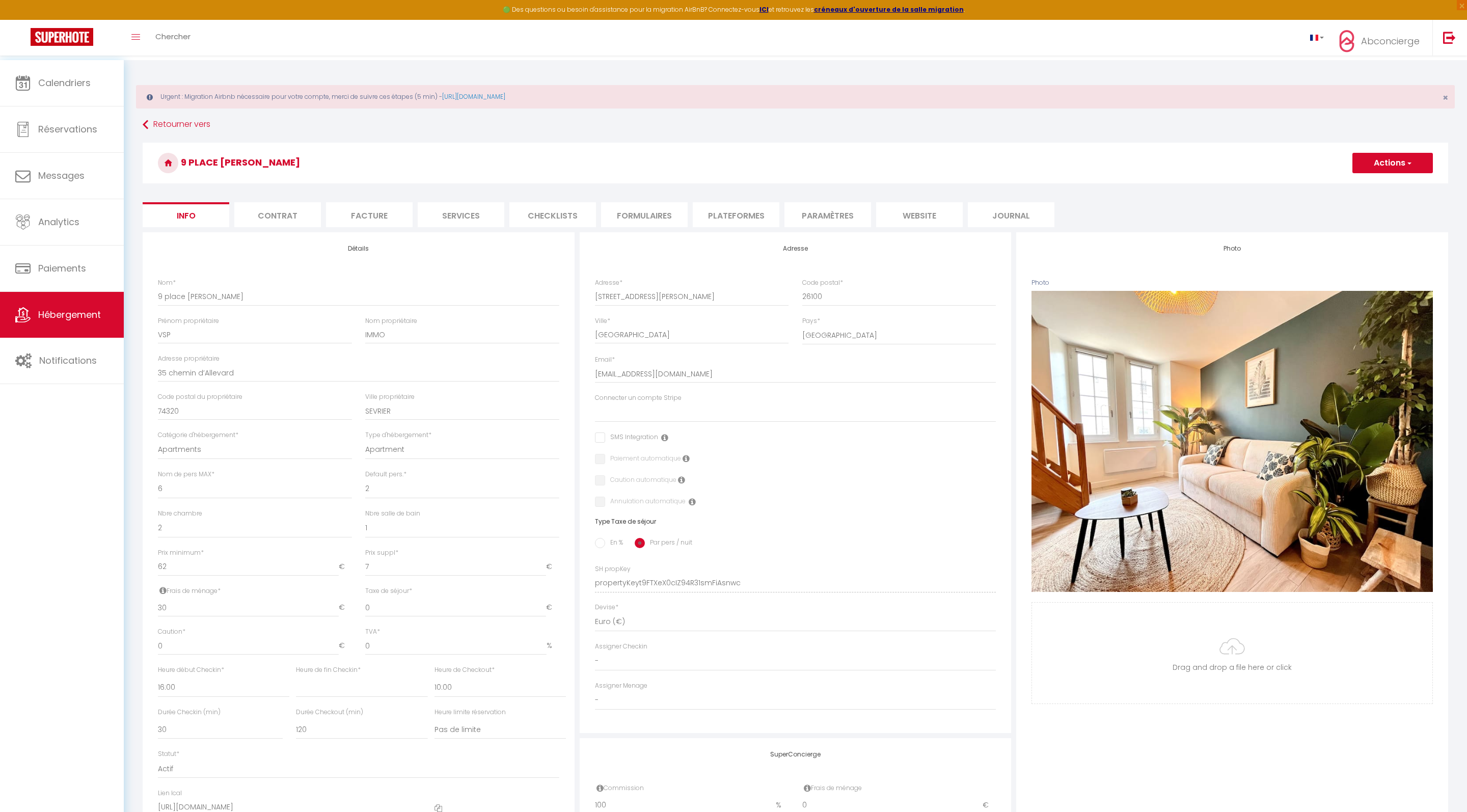
click at [1401, 171] on button "Actions" at bounding box center [1392, 163] width 80 height 20
click at [1334, 219] on link "Supprimer" at bounding box center [1378, 211] width 109 height 13
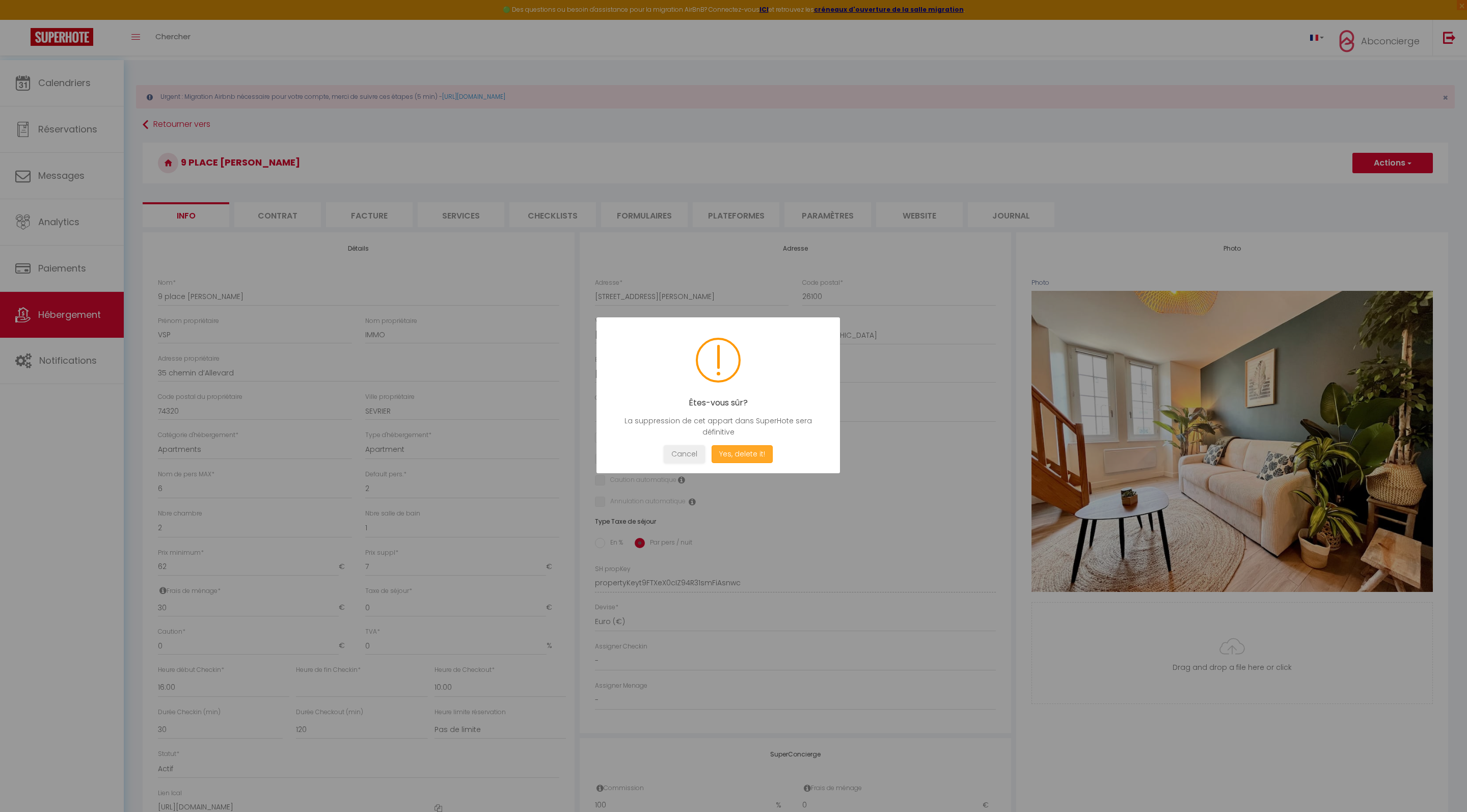
click at [750, 461] on button "Yes, delete it!" at bounding box center [742, 454] width 61 height 18
click at [747, 462] on button "Oui, je veux supprimer" at bounding box center [742, 453] width 95 height 18
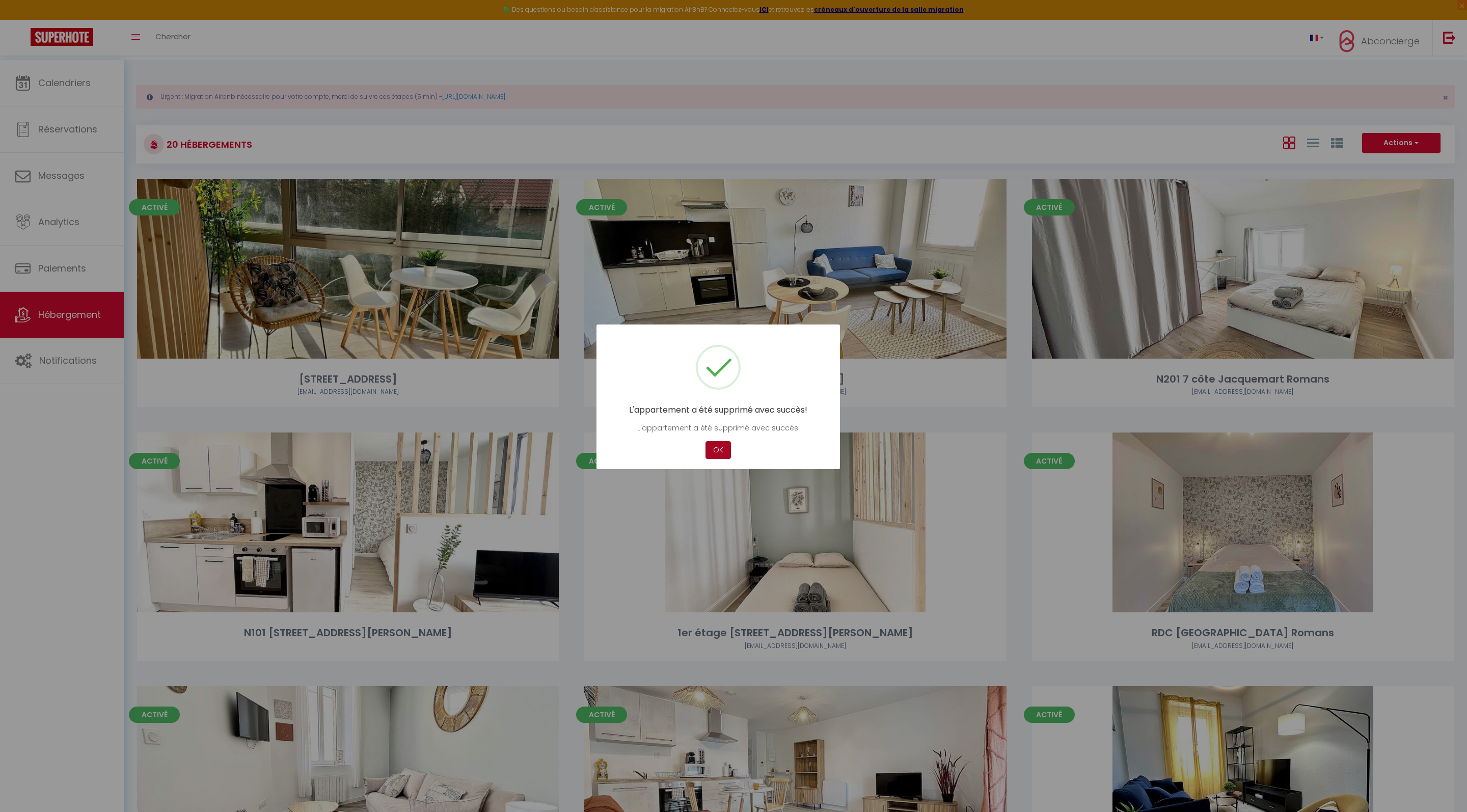
click at [719, 459] on button "OK" at bounding box center [718, 450] width 26 height 18
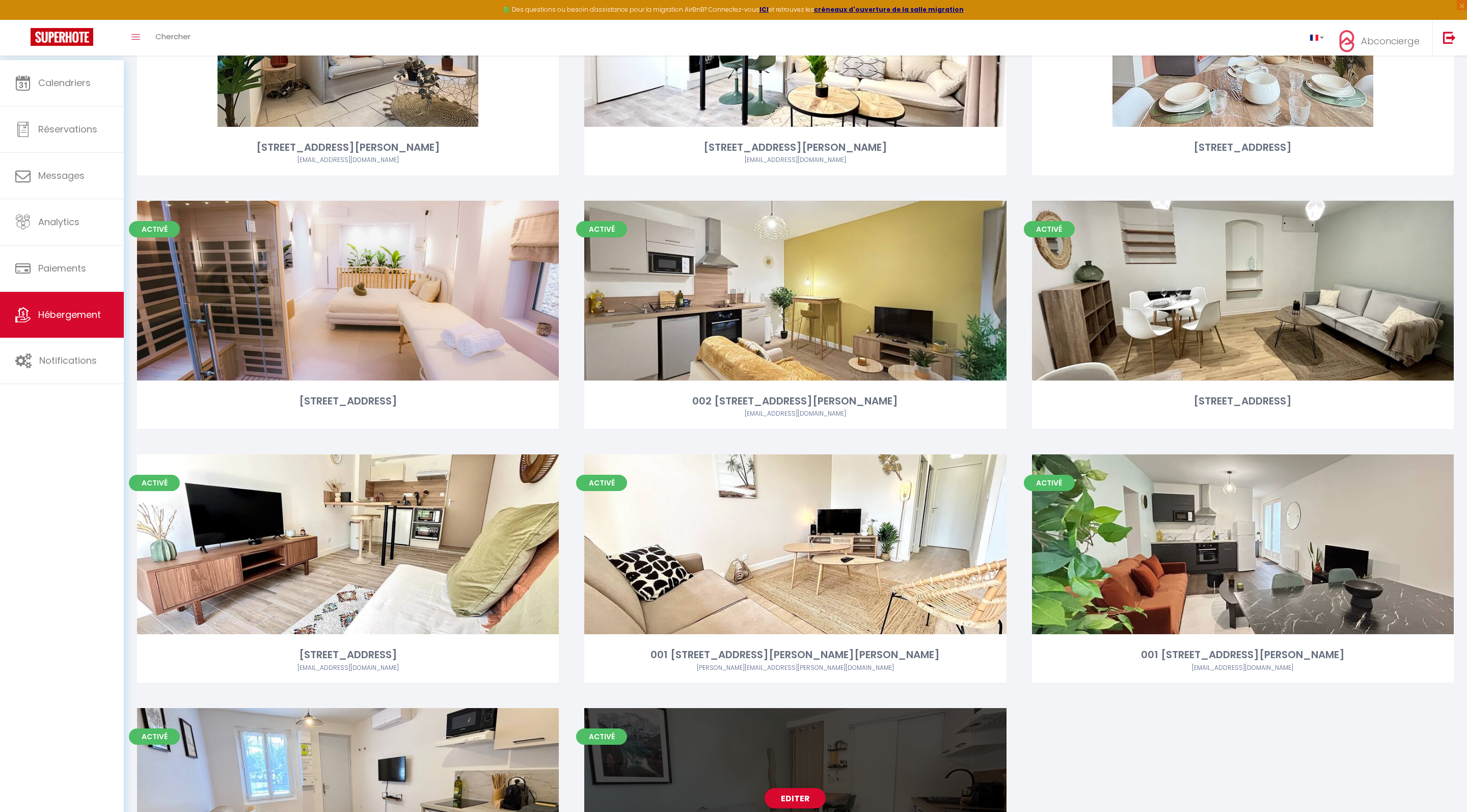
scroll to position [972, 0]
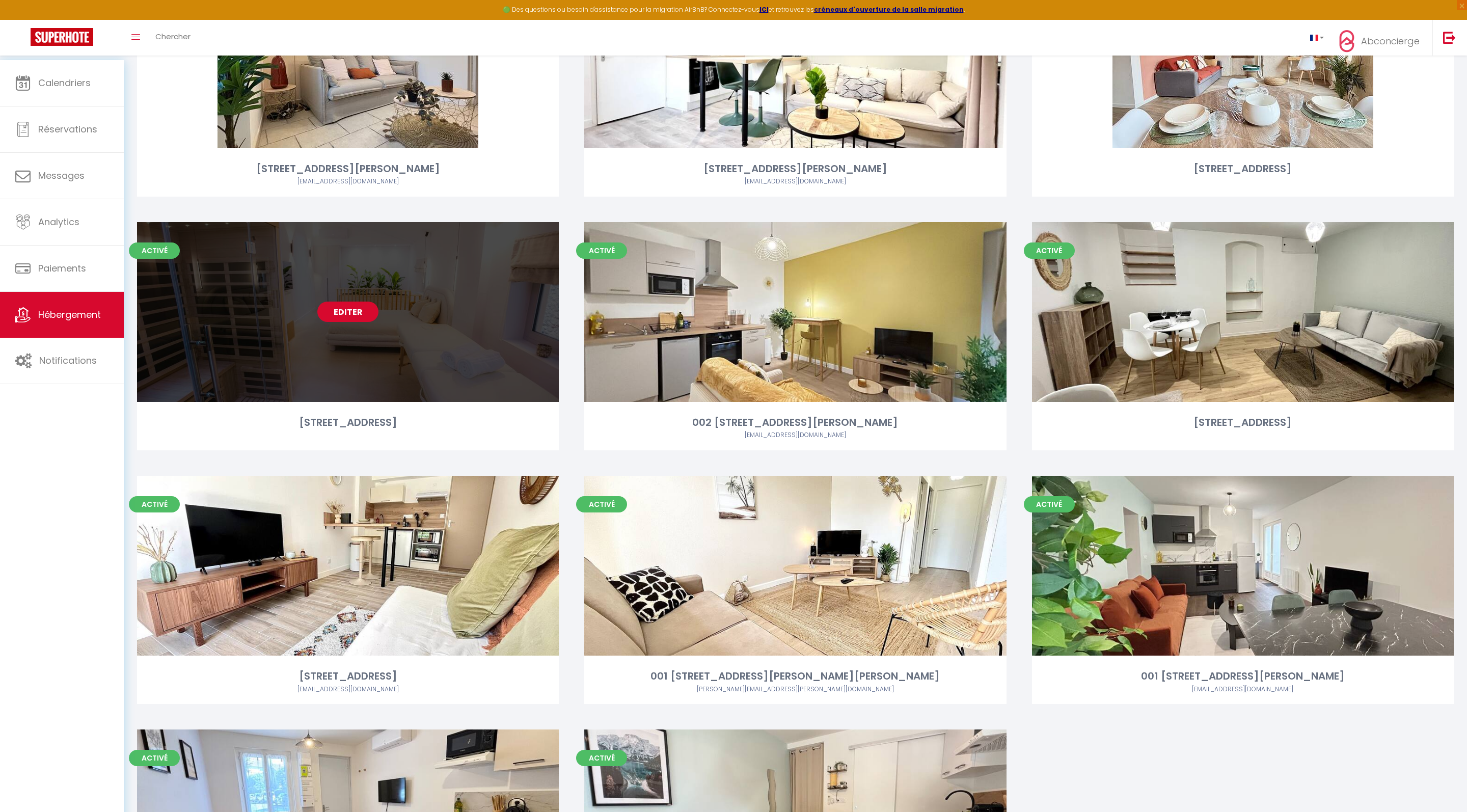
click at [356, 322] on link "Editer" at bounding box center [347, 312] width 61 height 20
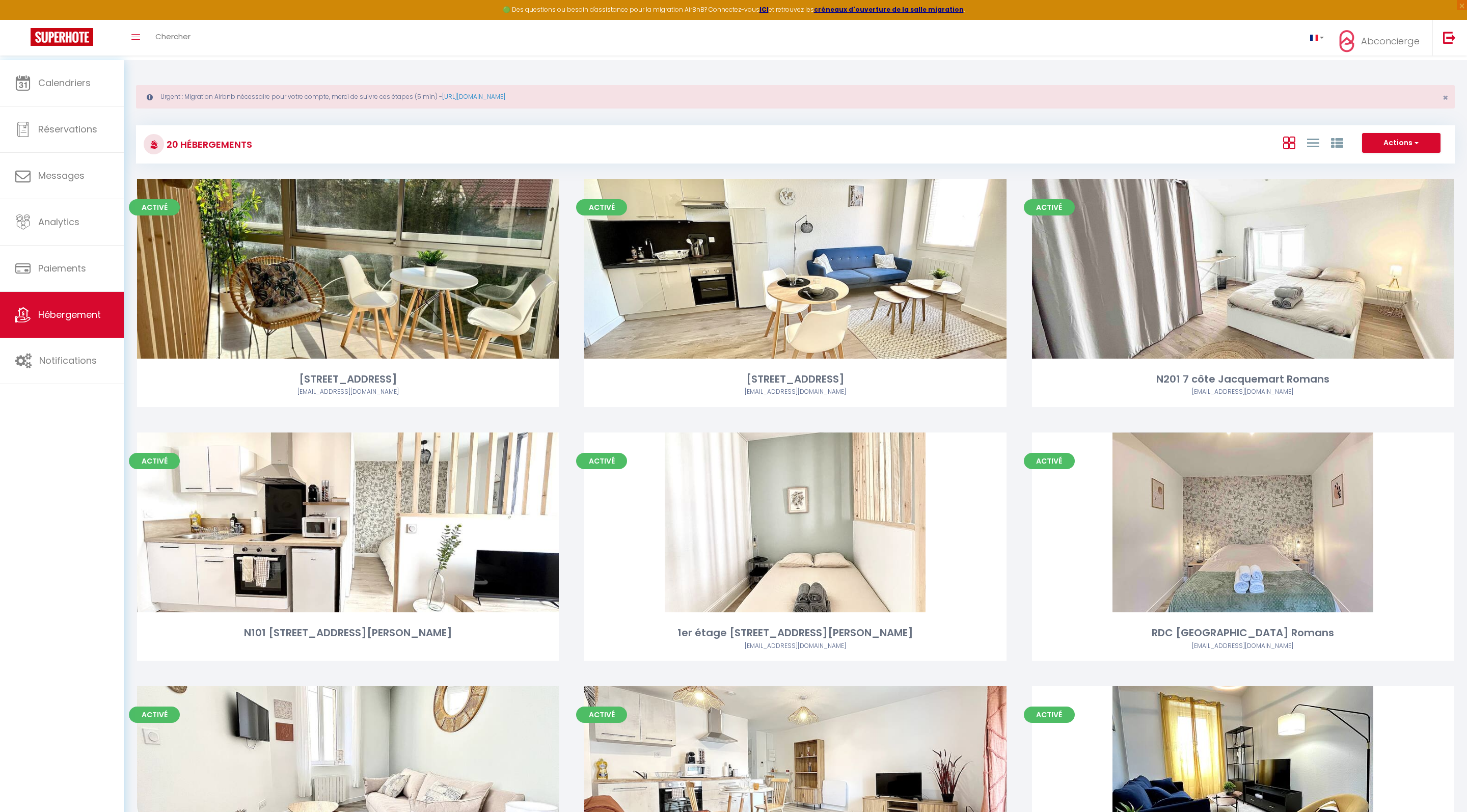
select select "3"
select select "2"
select select "1"
select select "28"
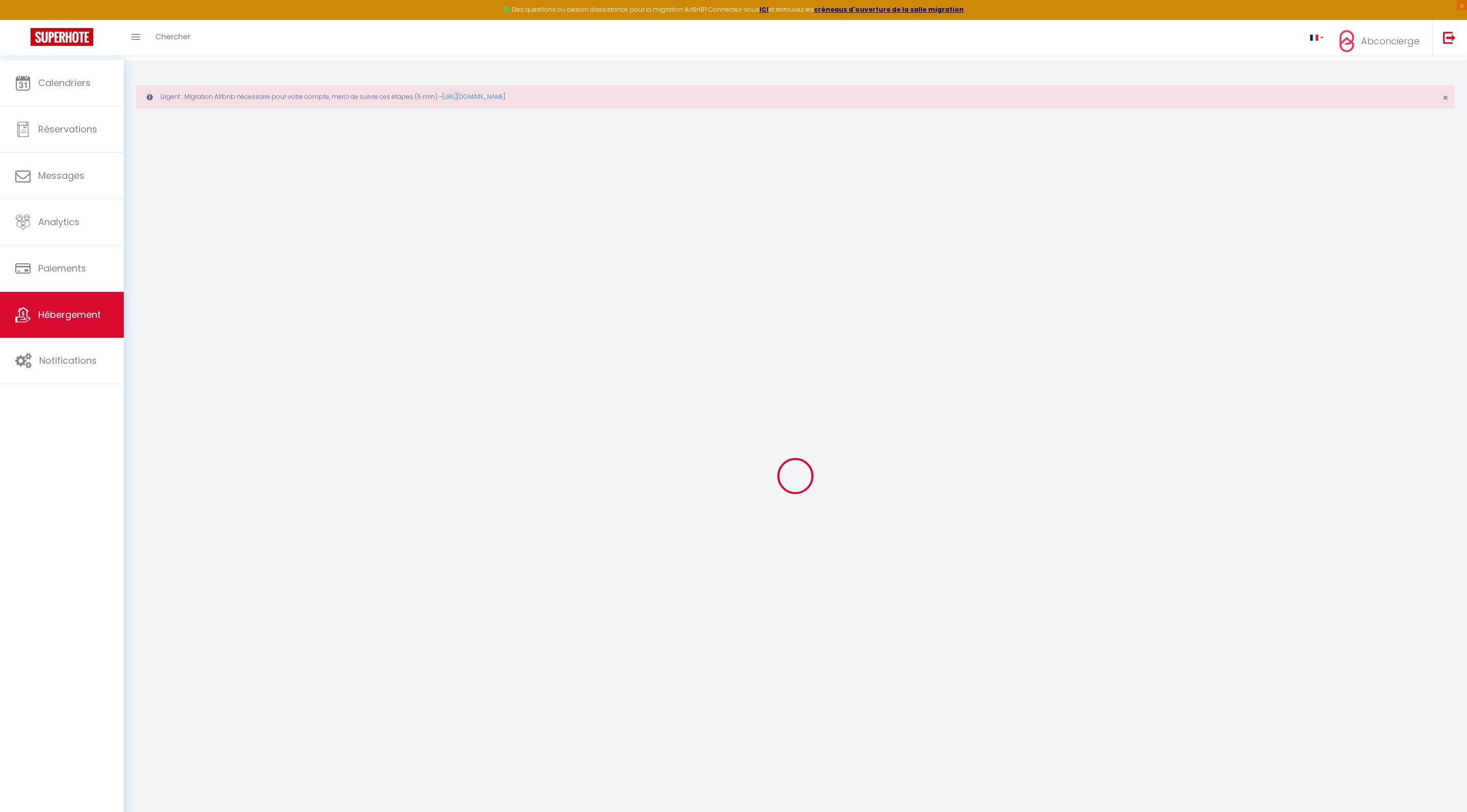
select select
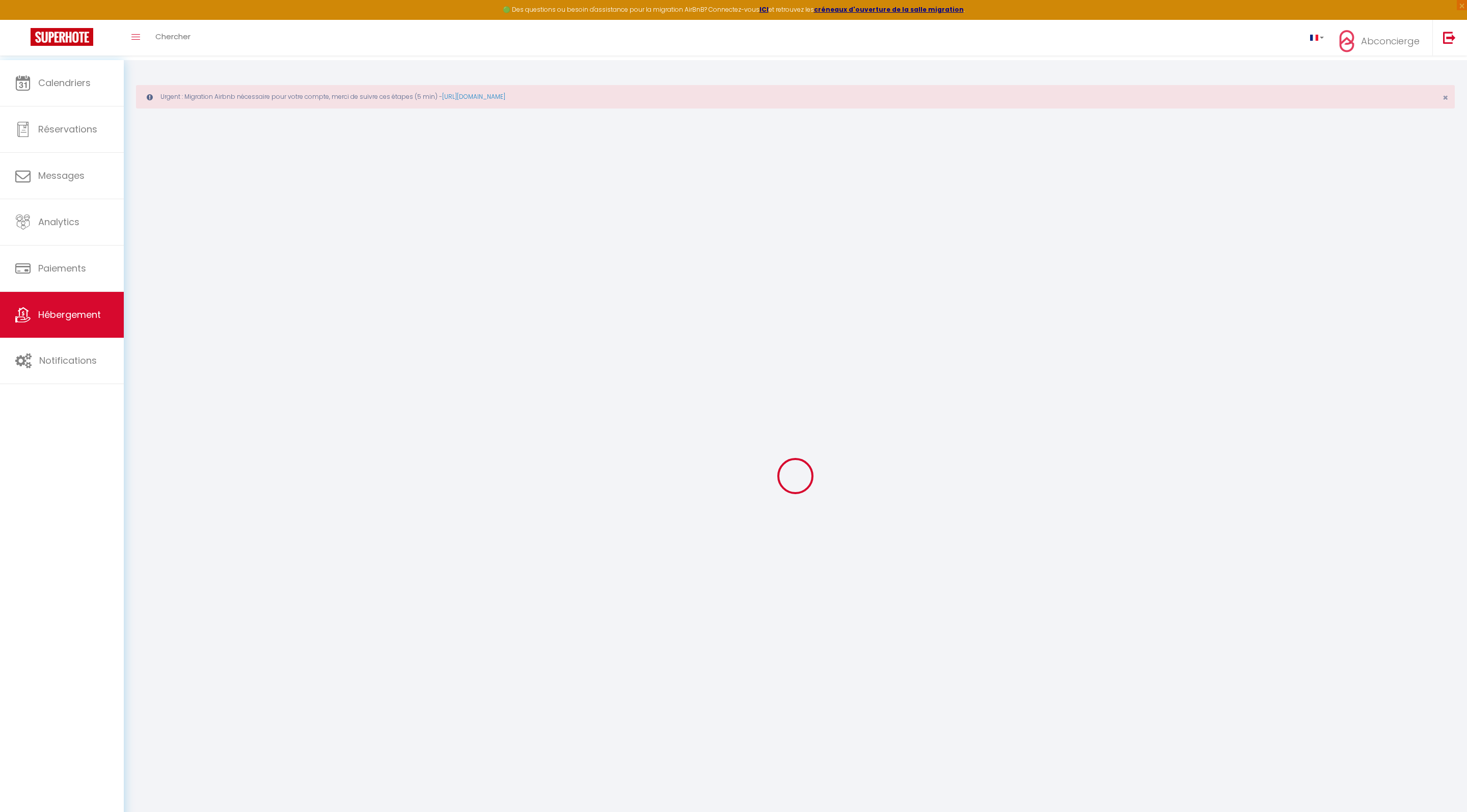
select select
checkbox input "false"
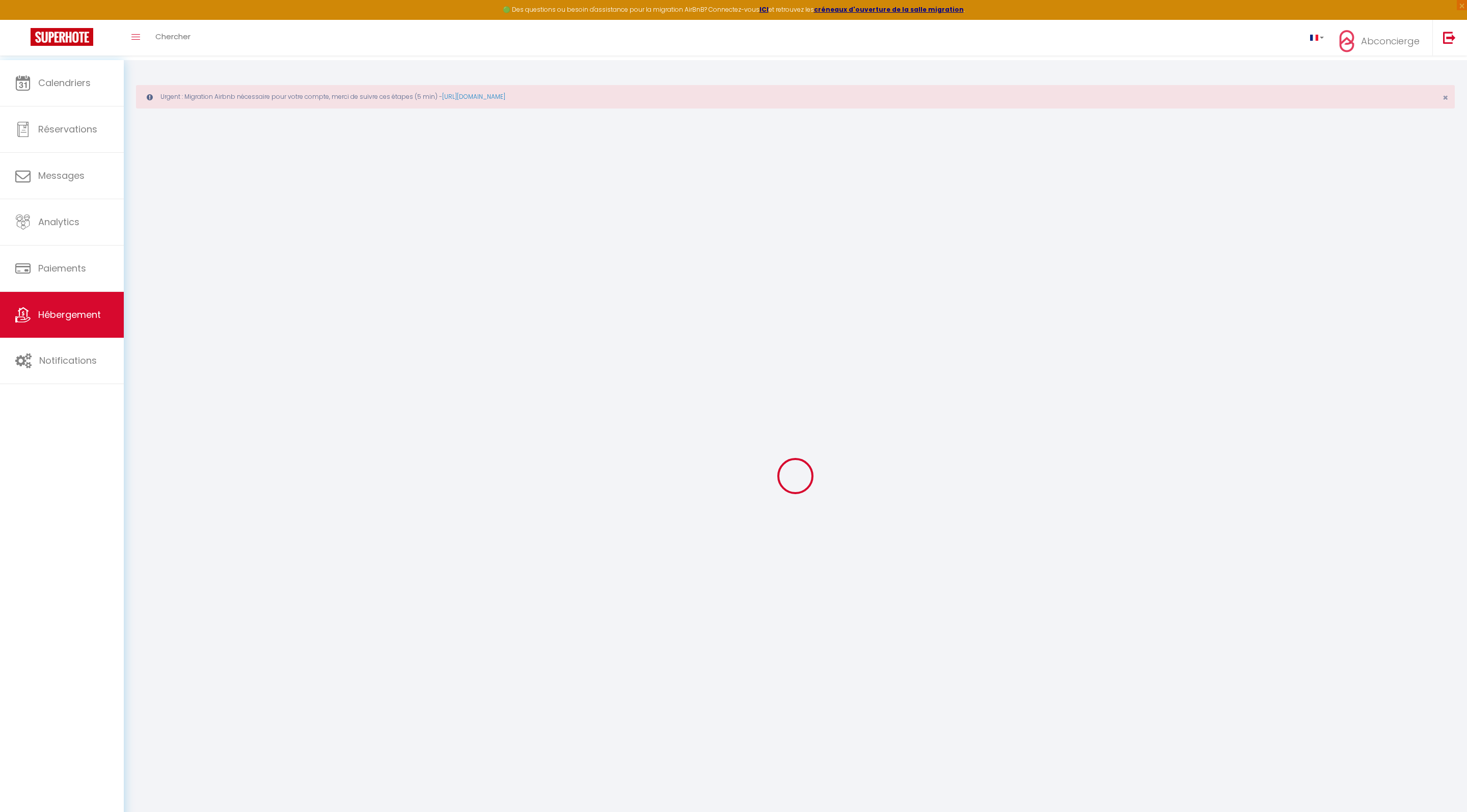
select select
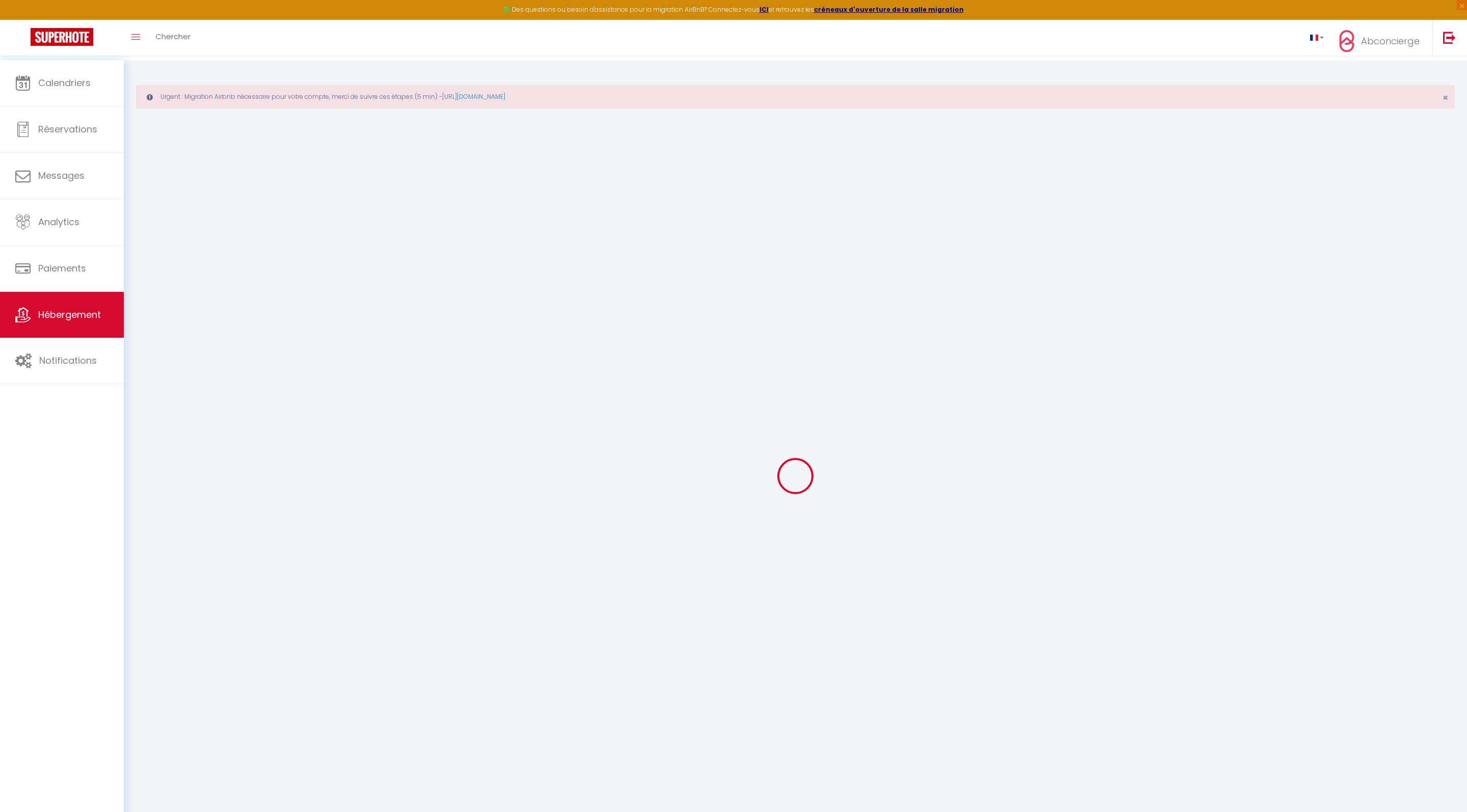
select select
checkbox input "false"
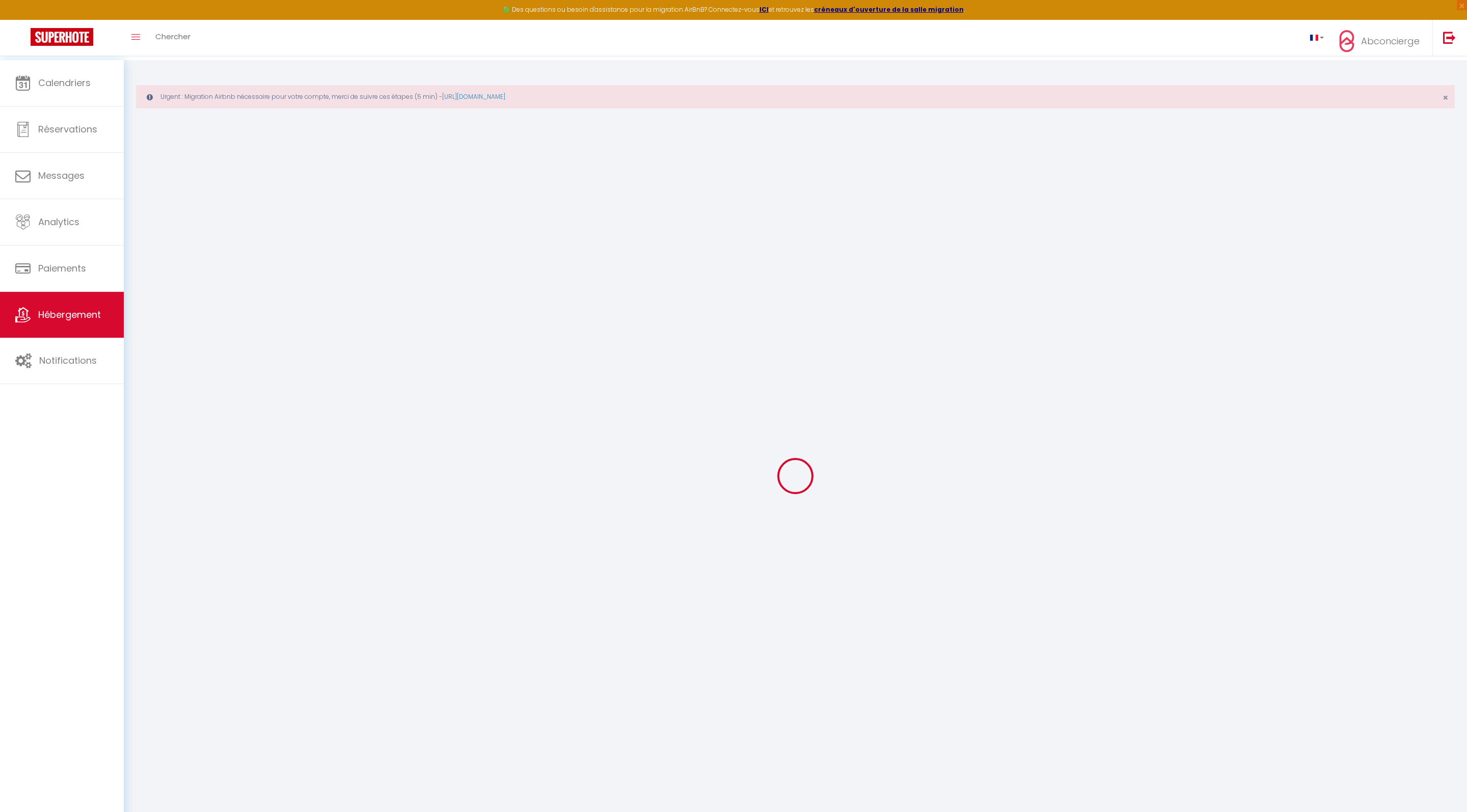
checkbox input "false"
select select
type input "28 rue de L'Armillerie Romans"
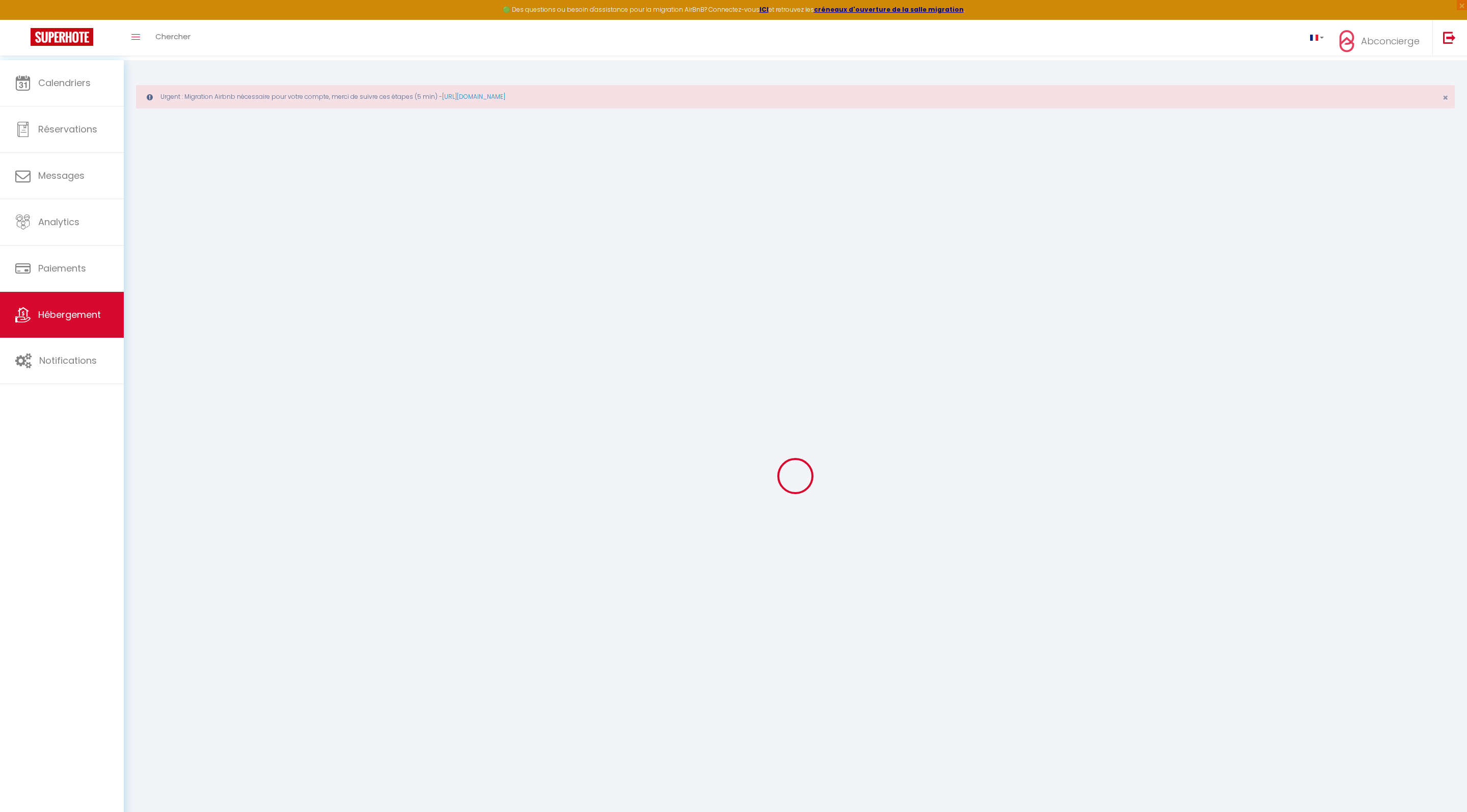
type input "SCI"
type input "MV IMMO"
type input "35 chemin d’Allevard"
type input "74320"
type input "SEVRIER"
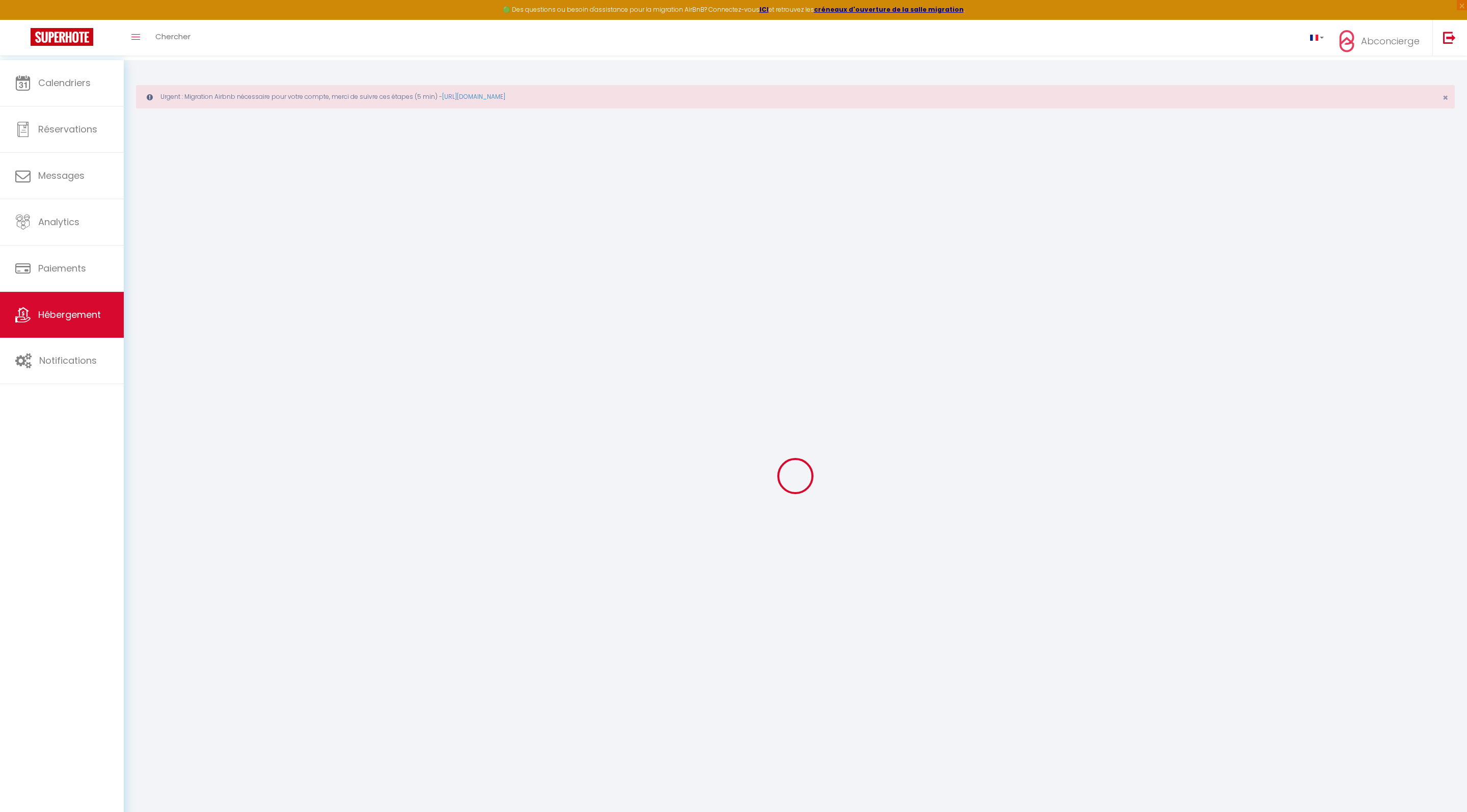
select select "2"
type input "139"
type input "40"
select select
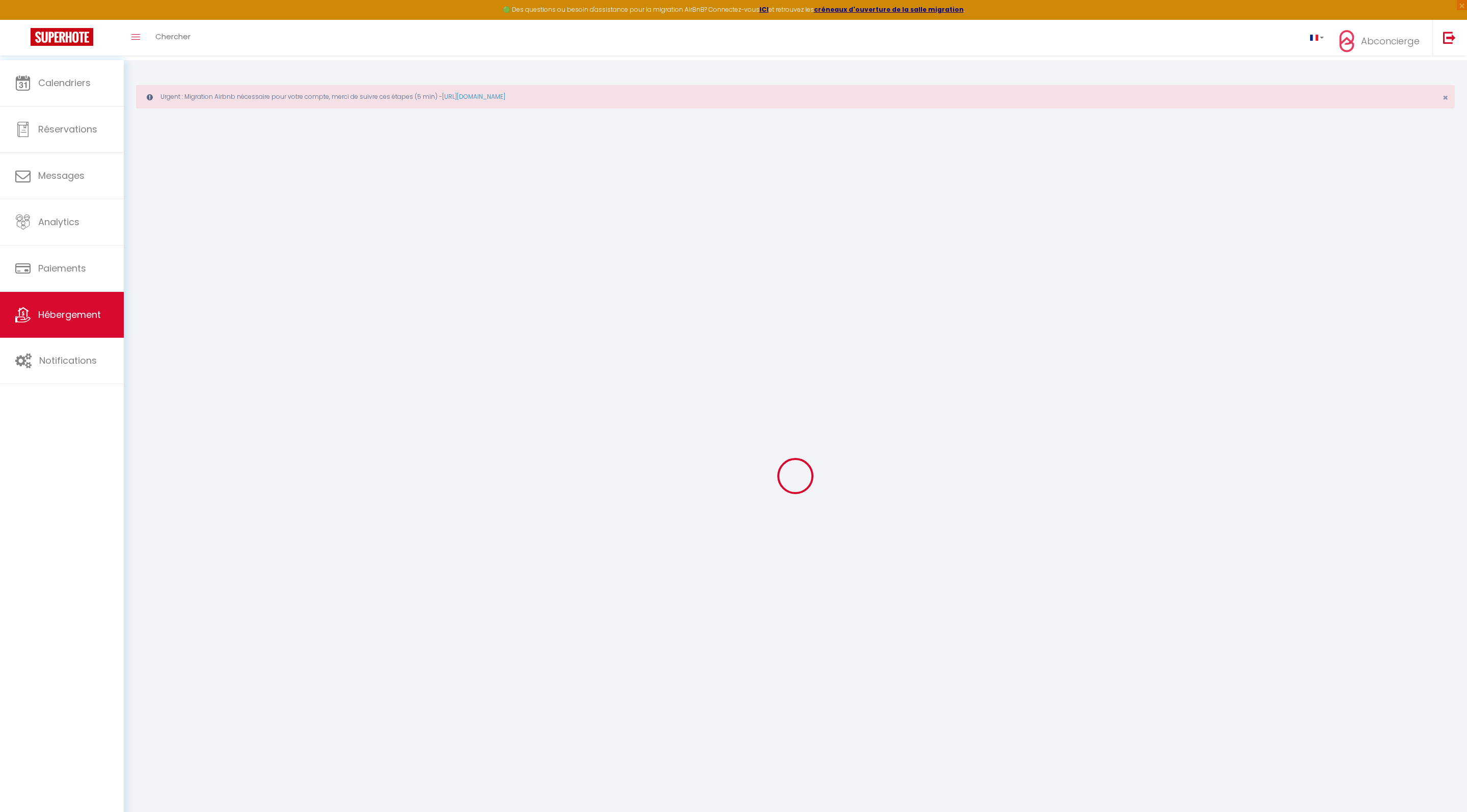
select select
type input "28 rue de l'Armillerie"
type input "26100"
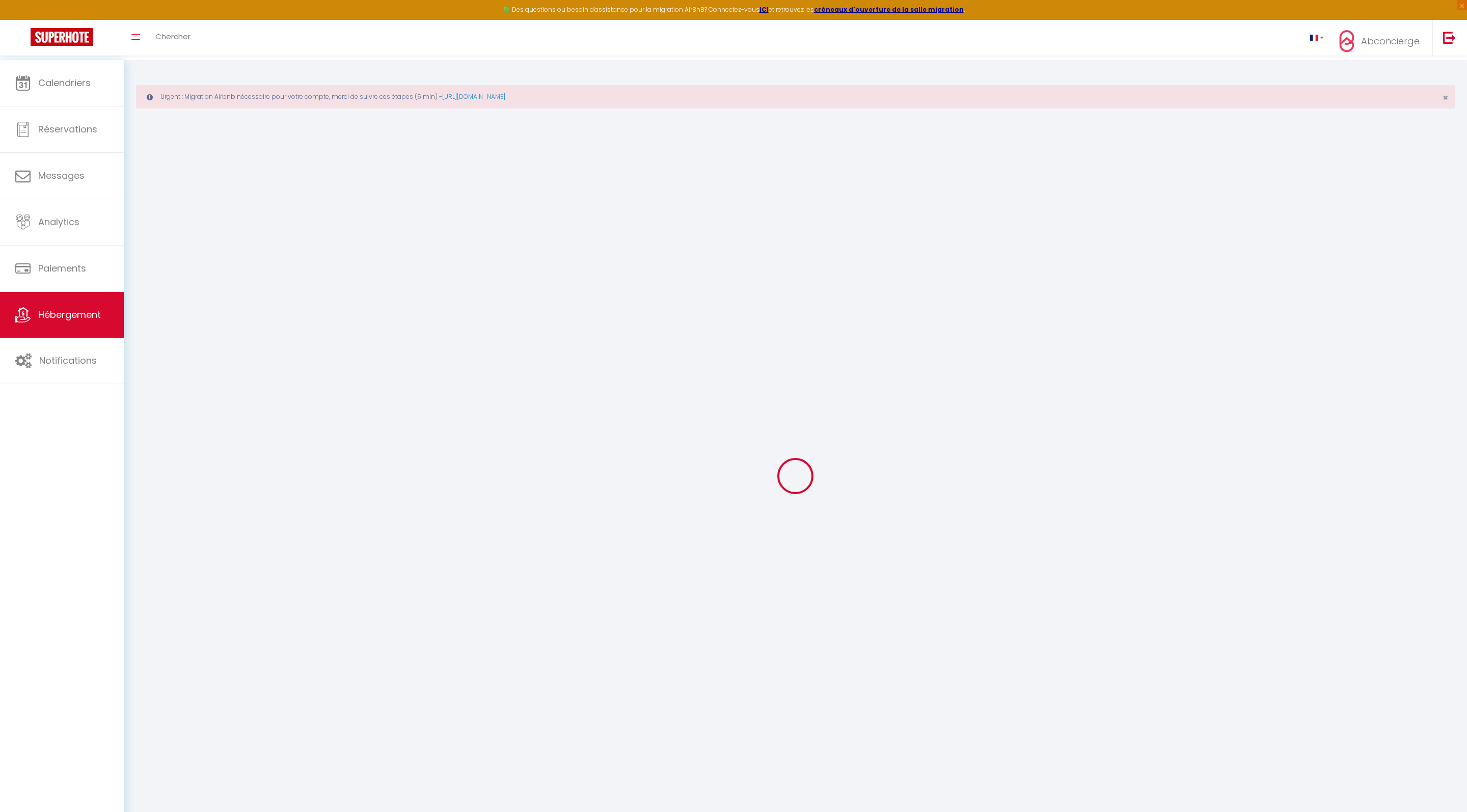
type input "Romans-sur-Isère"
type input "contact@abconcierge.fr"
select select
checkbox input "false"
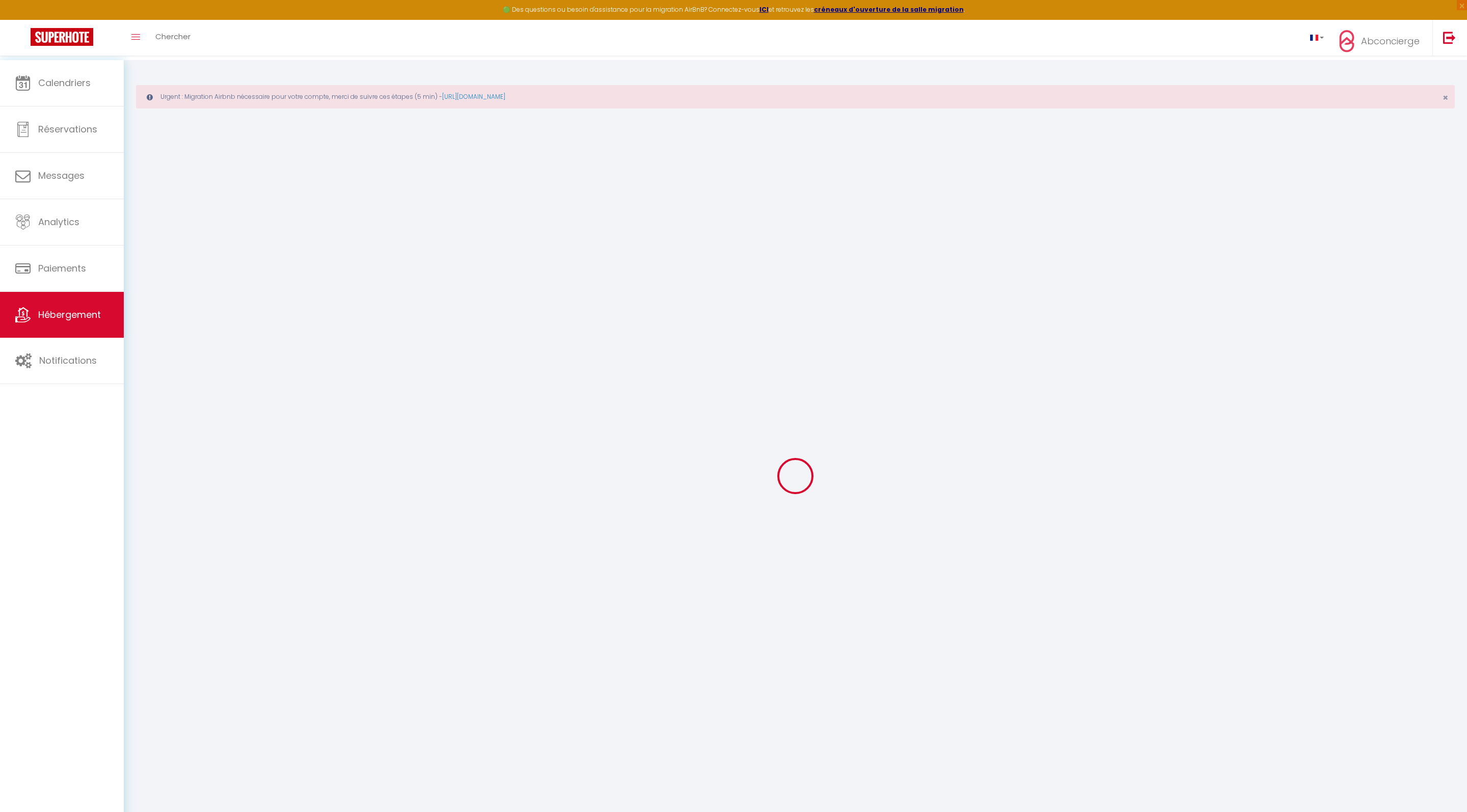
checkbox input "false"
type input "0"
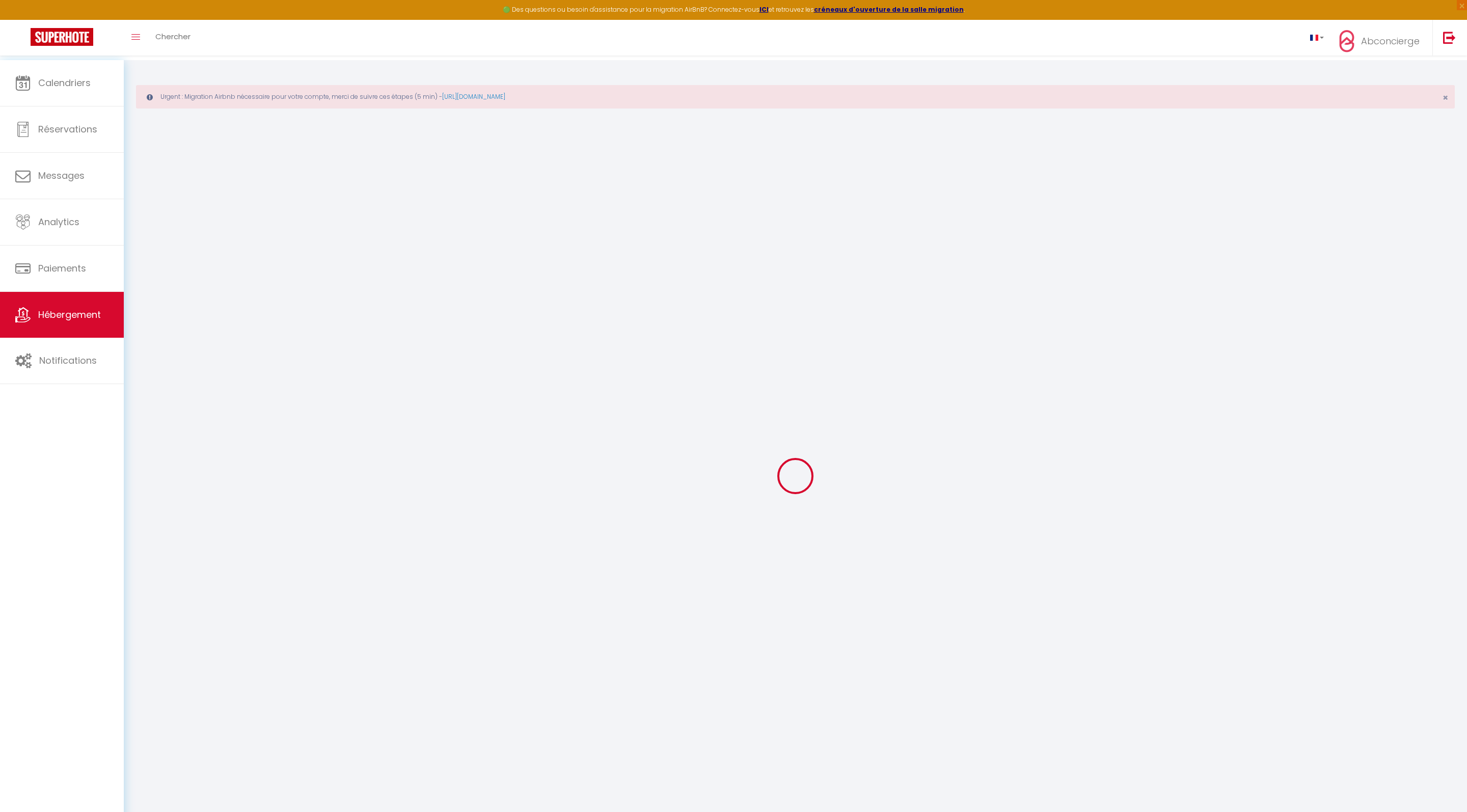
type input "0"
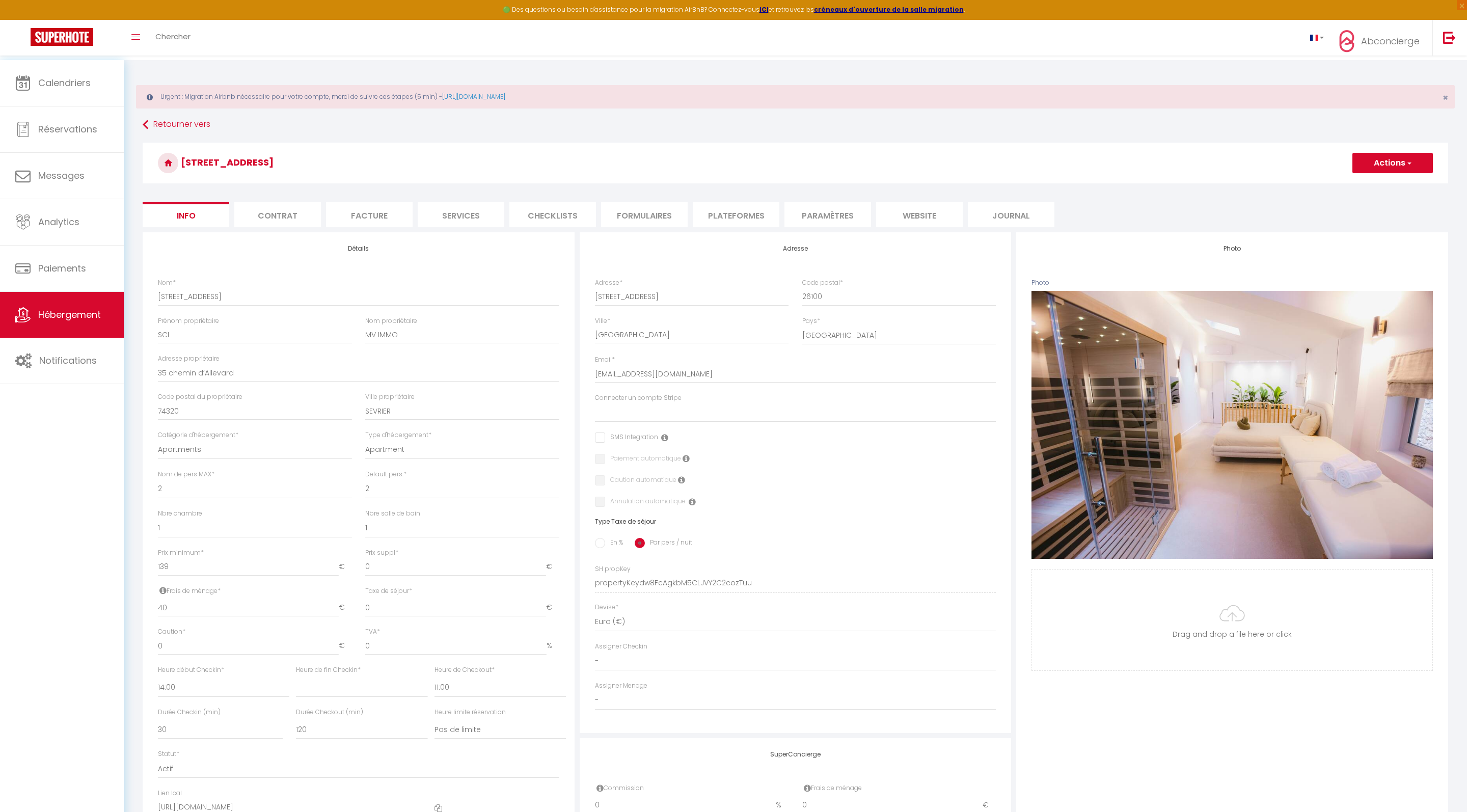
click at [1416, 163] on button "Actions" at bounding box center [1392, 163] width 80 height 20
click at [1334, 219] on link "Supprimer" at bounding box center [1378, 211] width 109 height 13
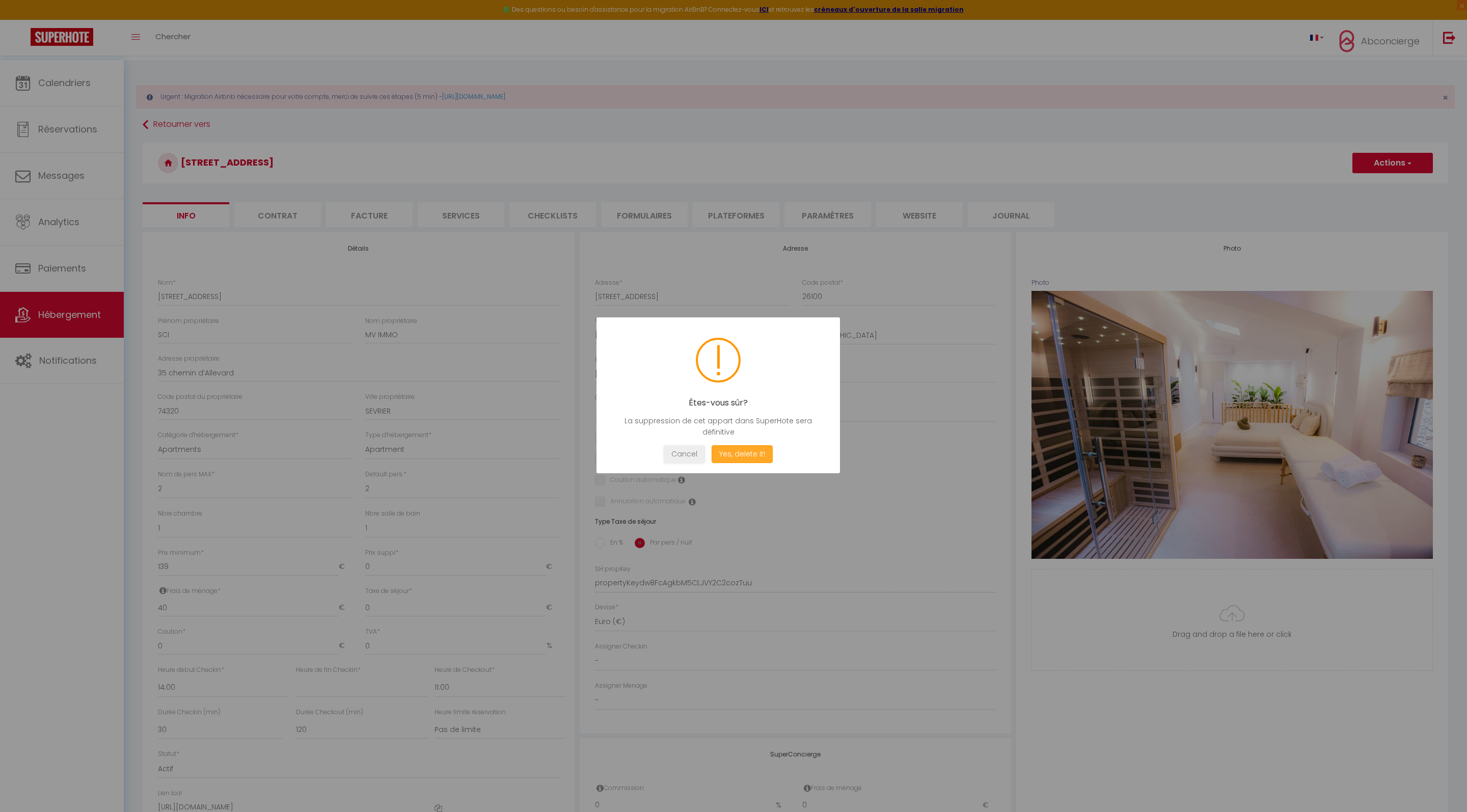
click at [748, 454] on button "Yes, delete it!" at bounding box center [742, 454] width 61 height 18
click at [759, 462] on button "Oui, je veux supprimer" at bounding box center [742, 453] width 95 height 18
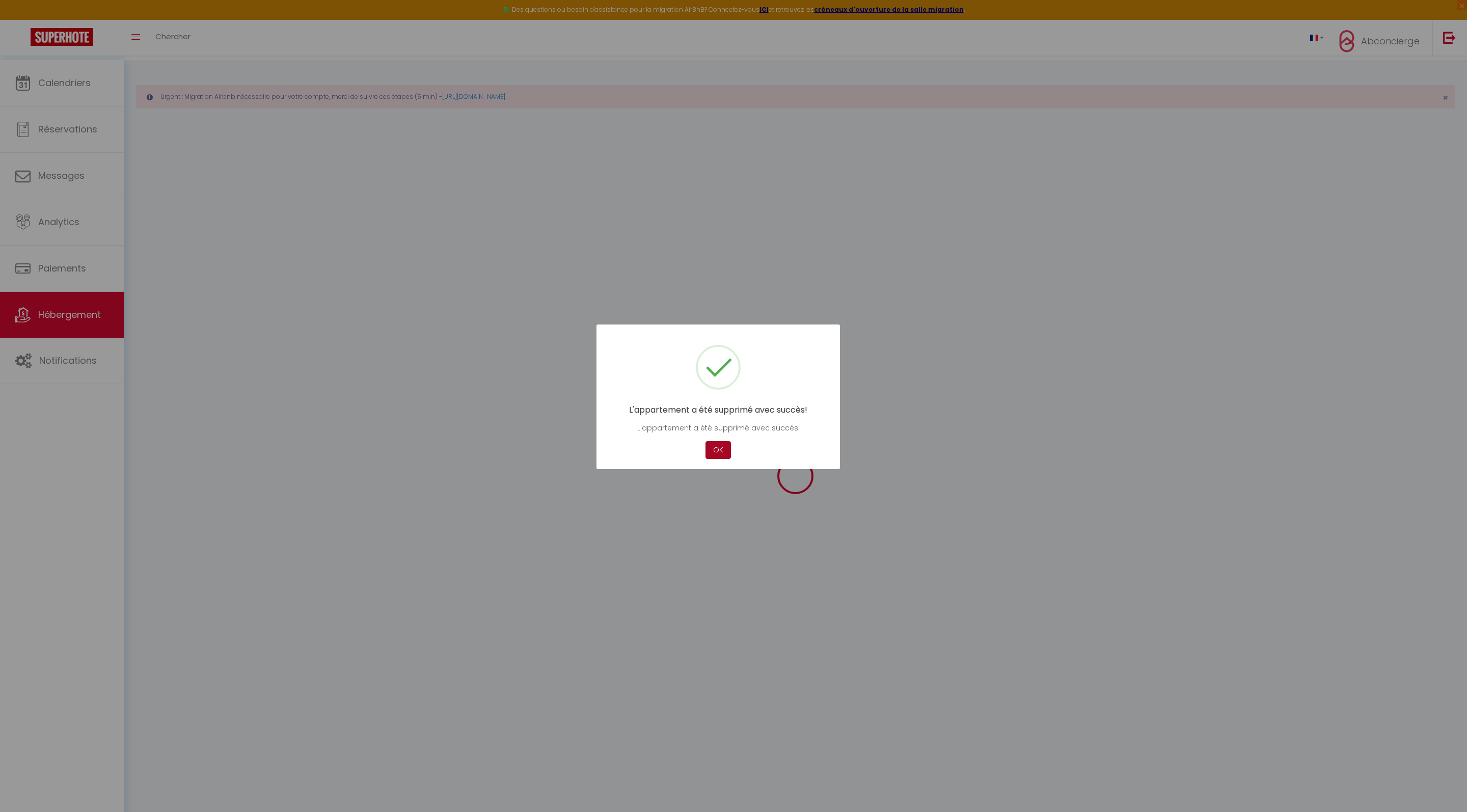
click at [713, 457] on button "OK" at bounding box center [718, 450] width 26 height 18
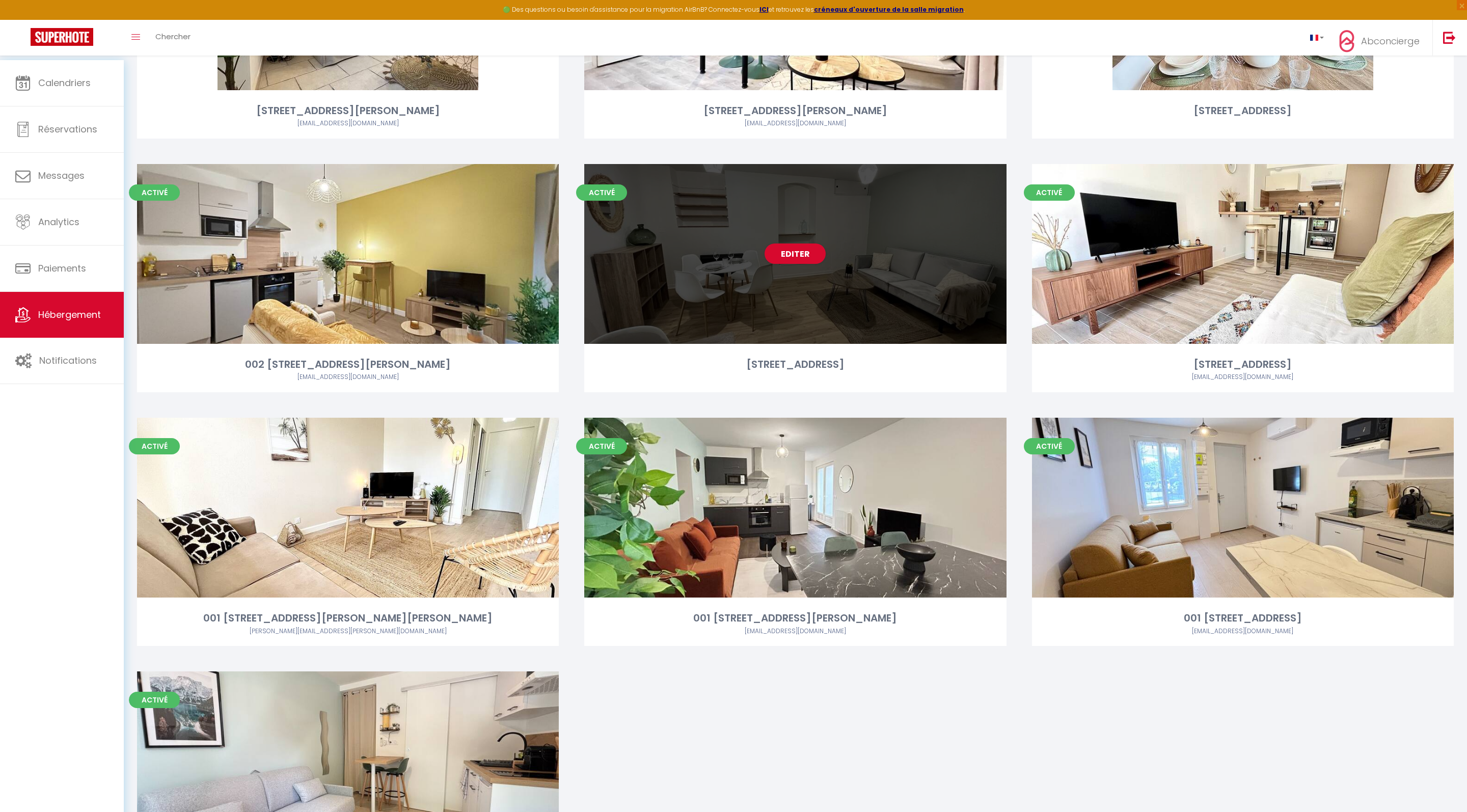
scroll to position [1032, 0]
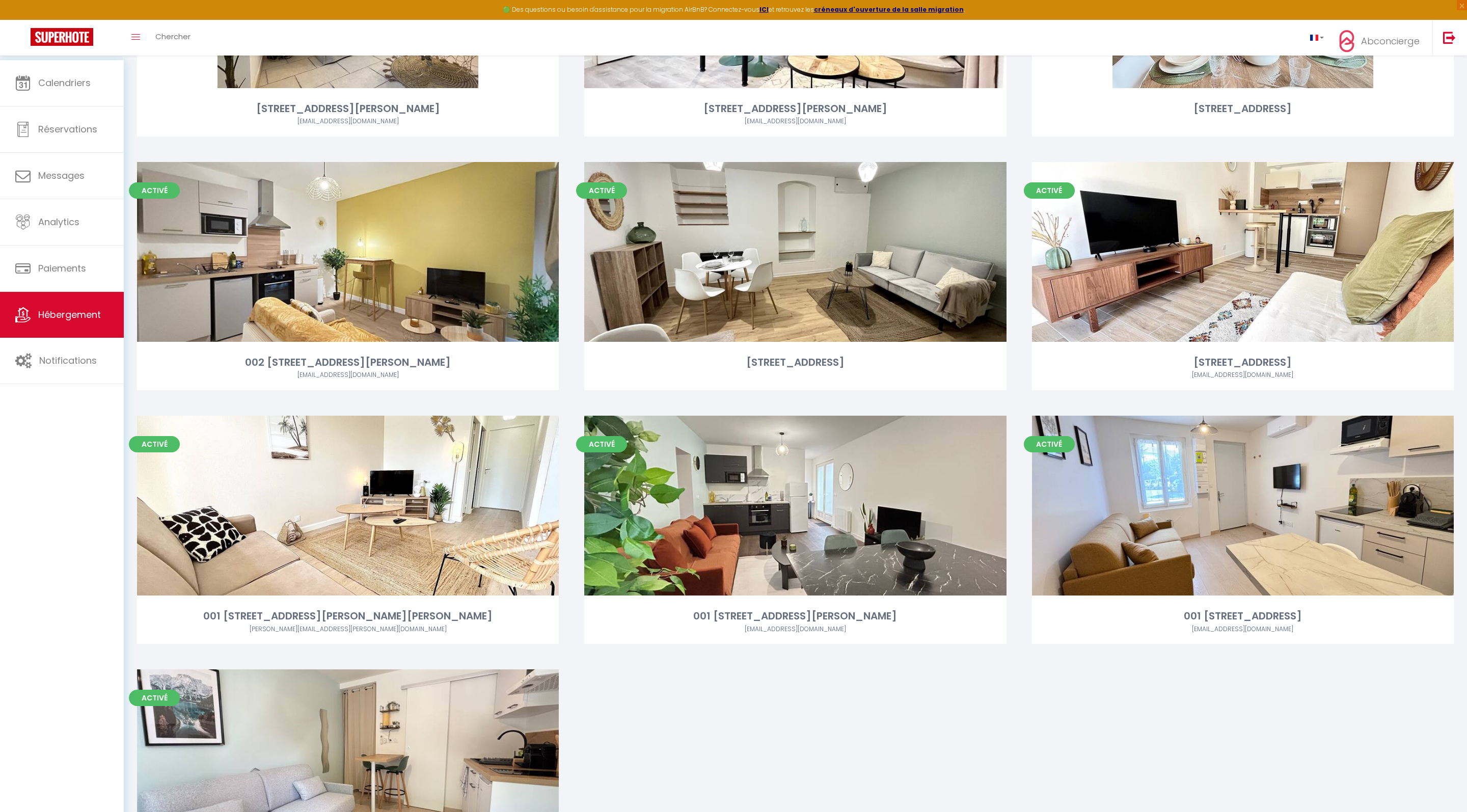
click at [754, 774] on div "Activé Editer 3 rue du 11 novembre Romans nmorel061@gmail.com Activé Editer 10 …" at bounding box center [795, 35] width 1342 height 1777
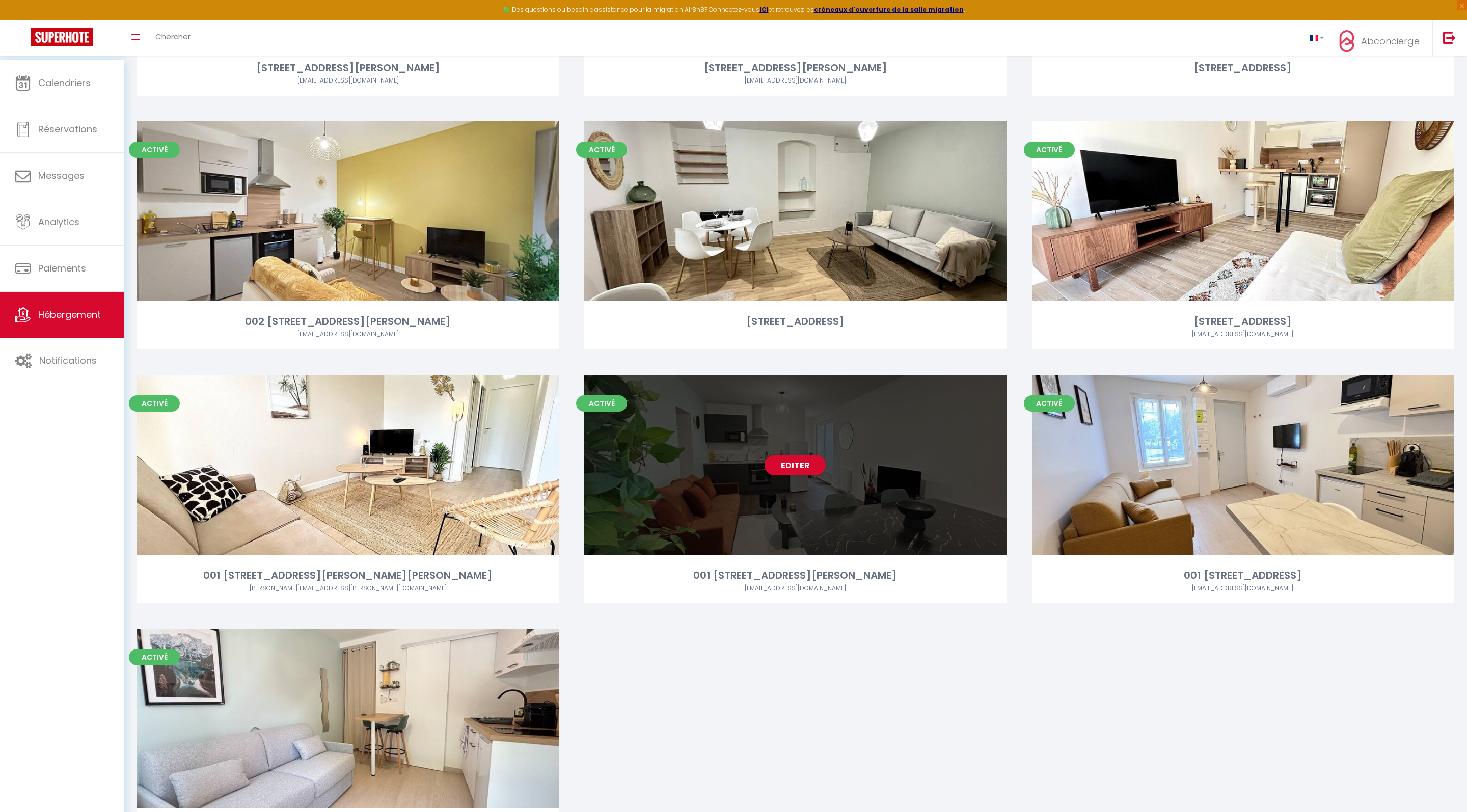
scroll to position [1075, 0]
